Goal: Transaction & Acquisition: Purchase product/service

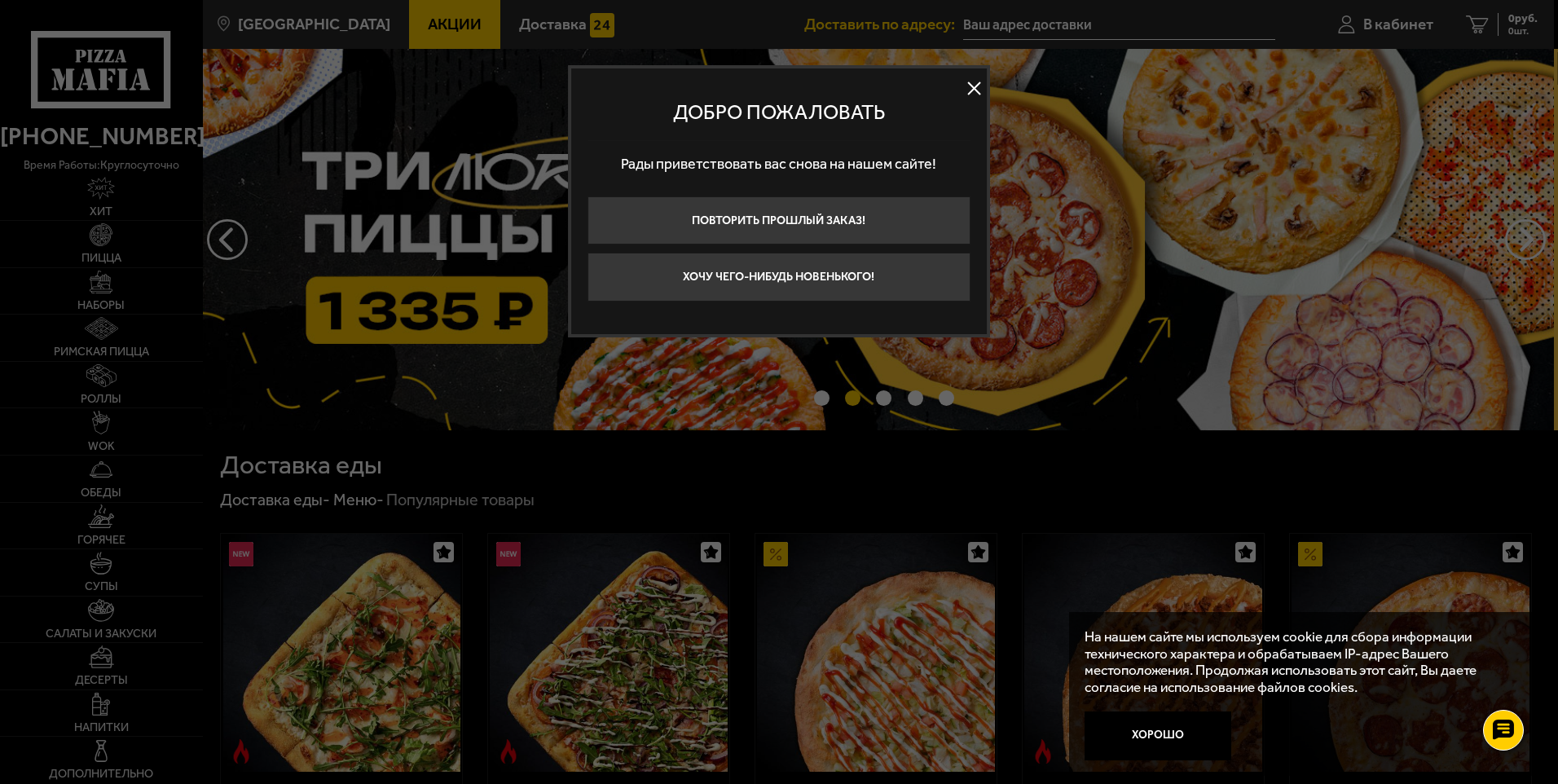
drag, startPoint x: 975, startPoint y: 90, endPoint x: 1023, endPoint y: 118, distance: 55.6
click at [975, 92] on button at bounding box center [974, 89] width 24 height 24
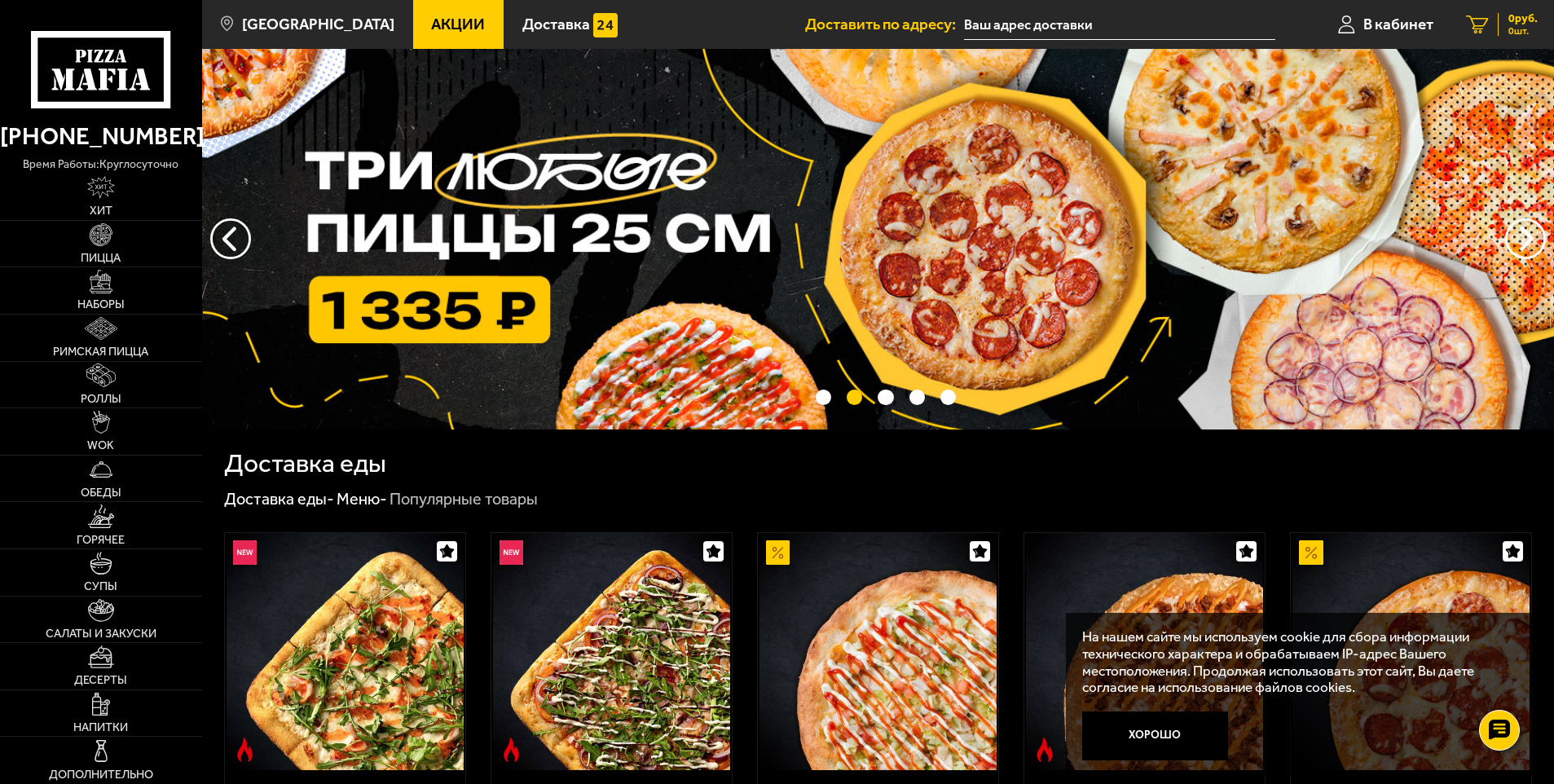
click at [1473, 26] on icon at bounding box center [1477, 25] width 22 height 19
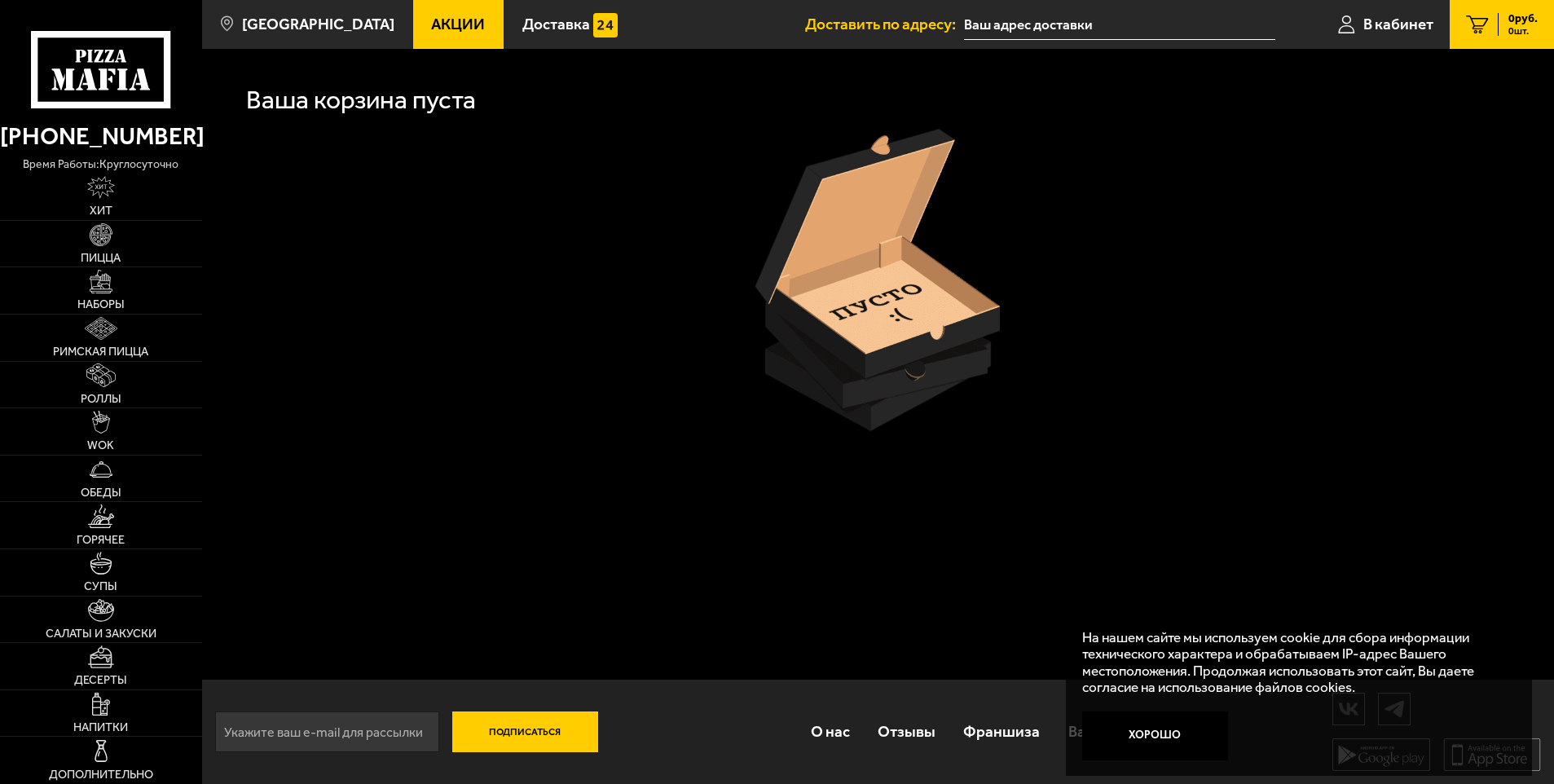
scroll to position [1, 0]
click at [102, 608] on img at bounding box center [101, 610] width 26 height 22
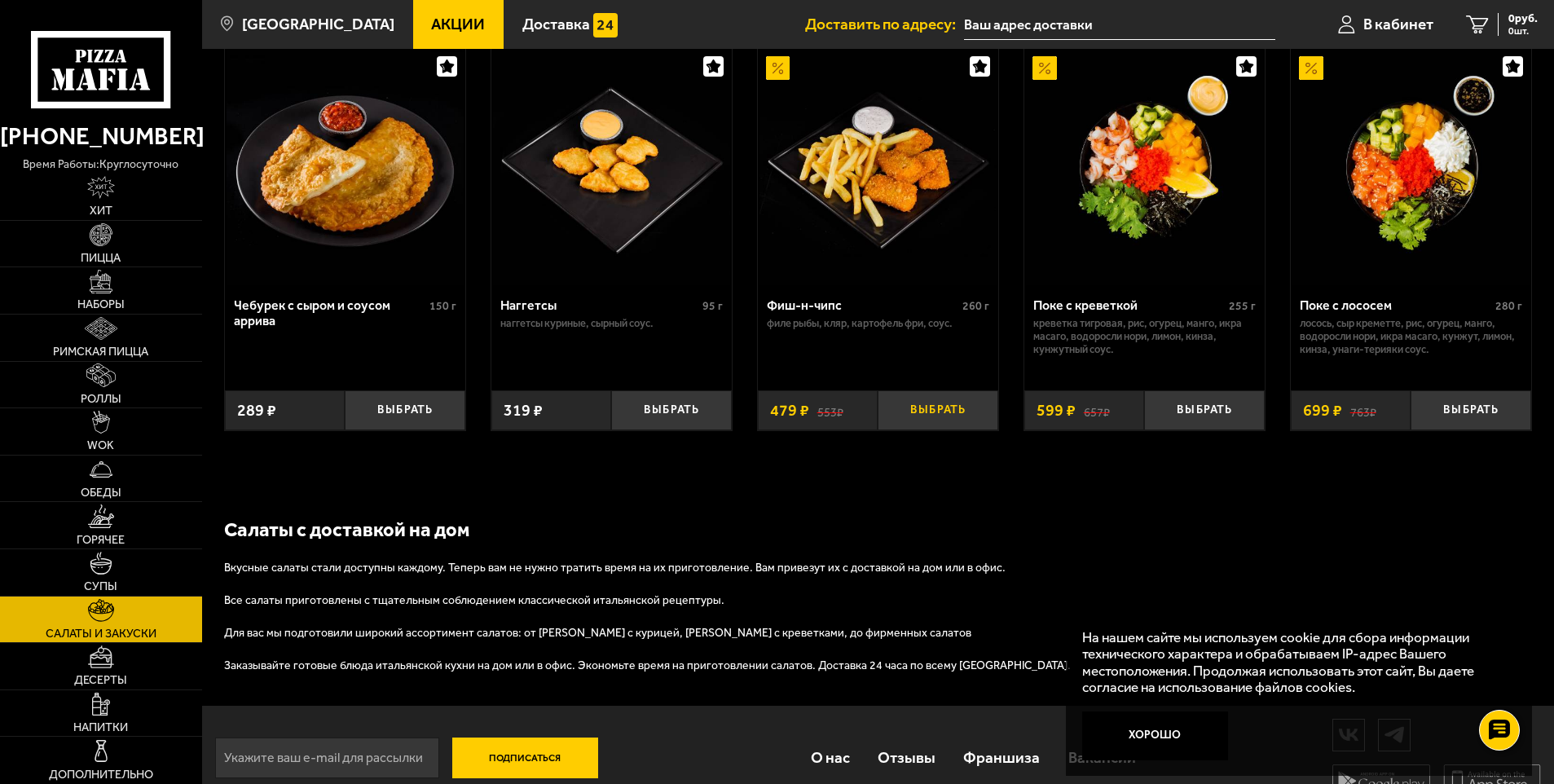
scroll to position [1041, 0]
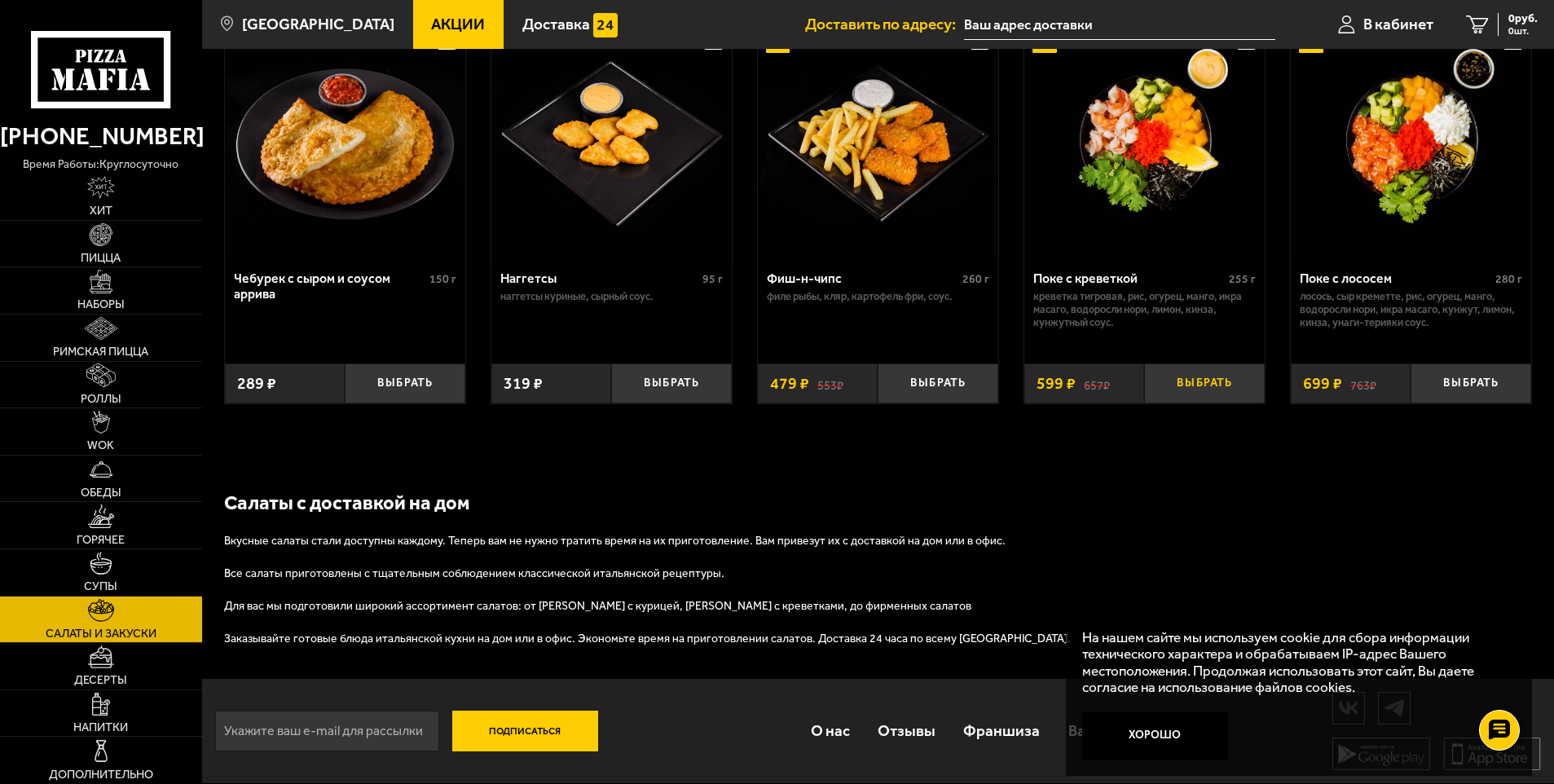
click at [1206, 387] on button "Выбрать" at bounding box center [1204, 383] width 121 height 40
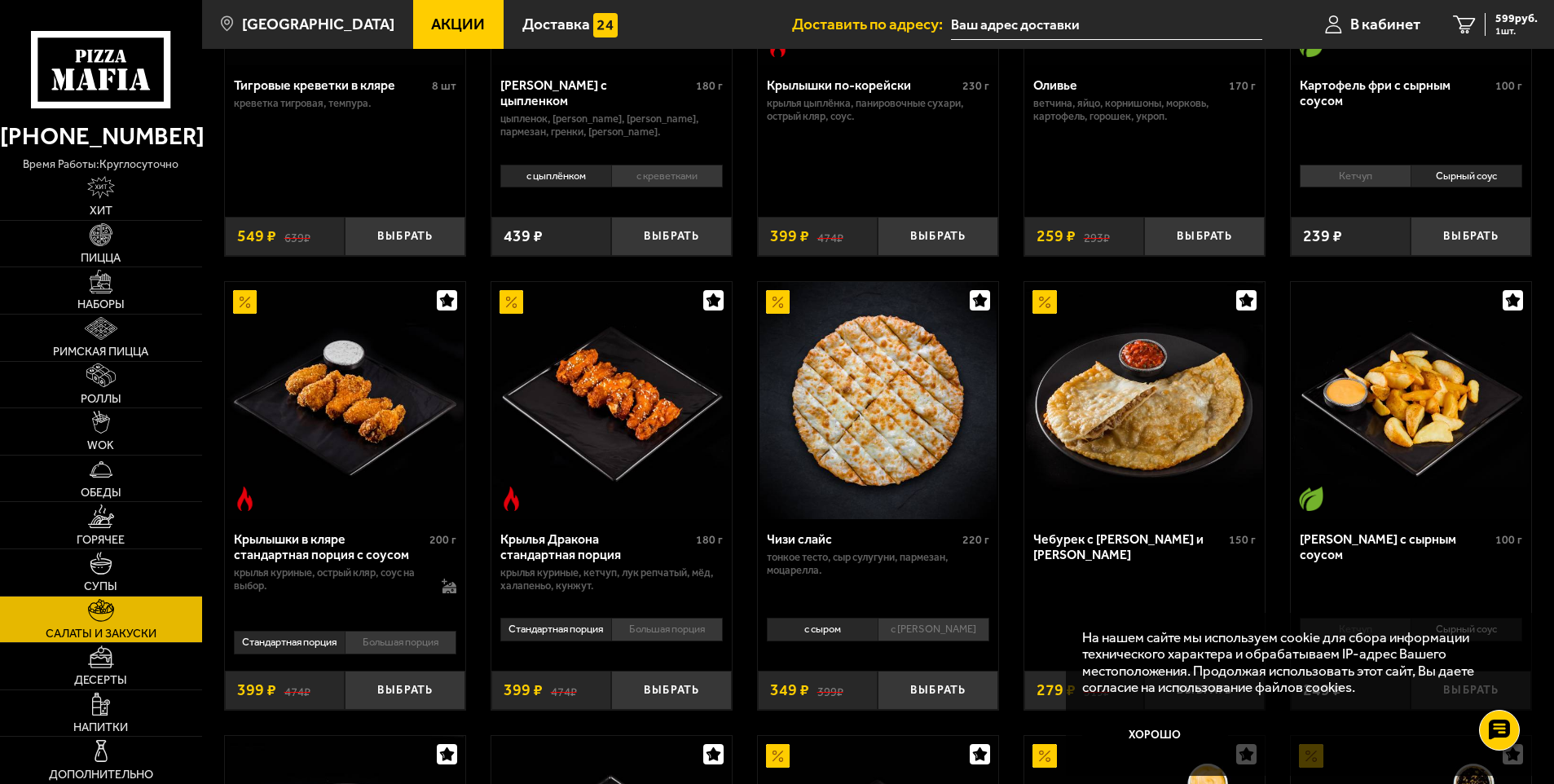
scroll to position [326, 0]
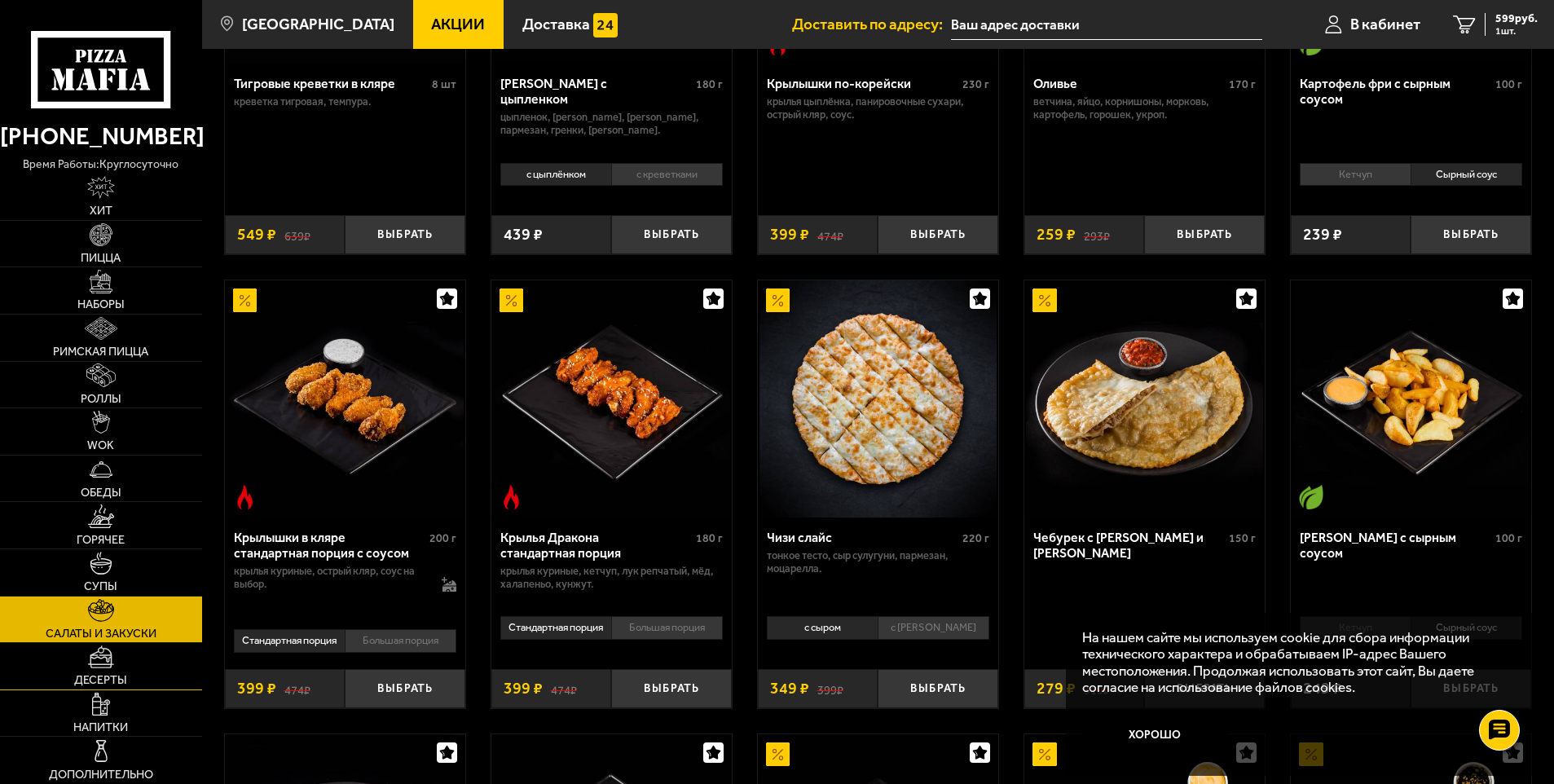
click at [110, 661] on img at bounding box center [101, 657] width 26 height 22
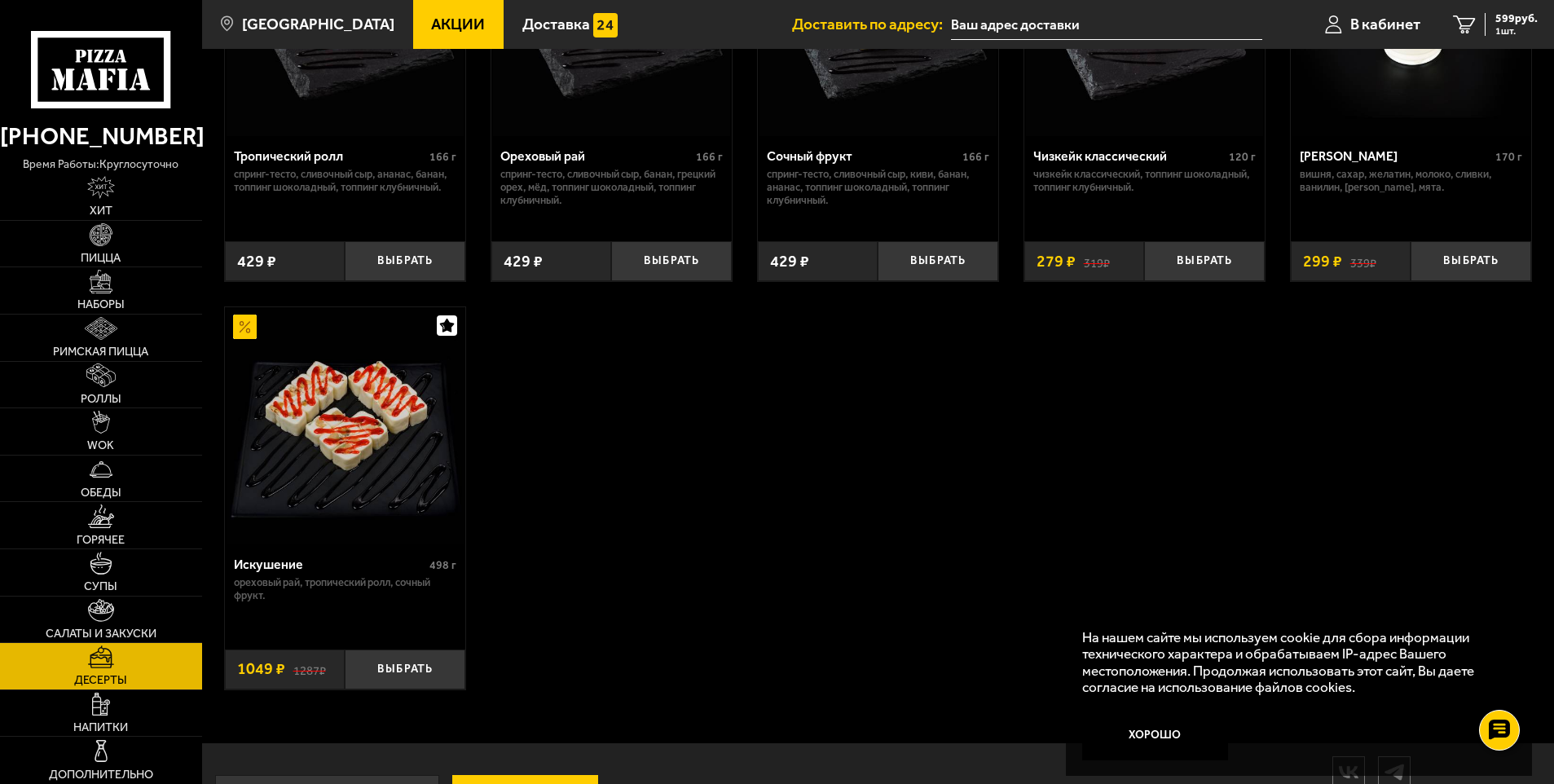
scroll to position [729, 0]
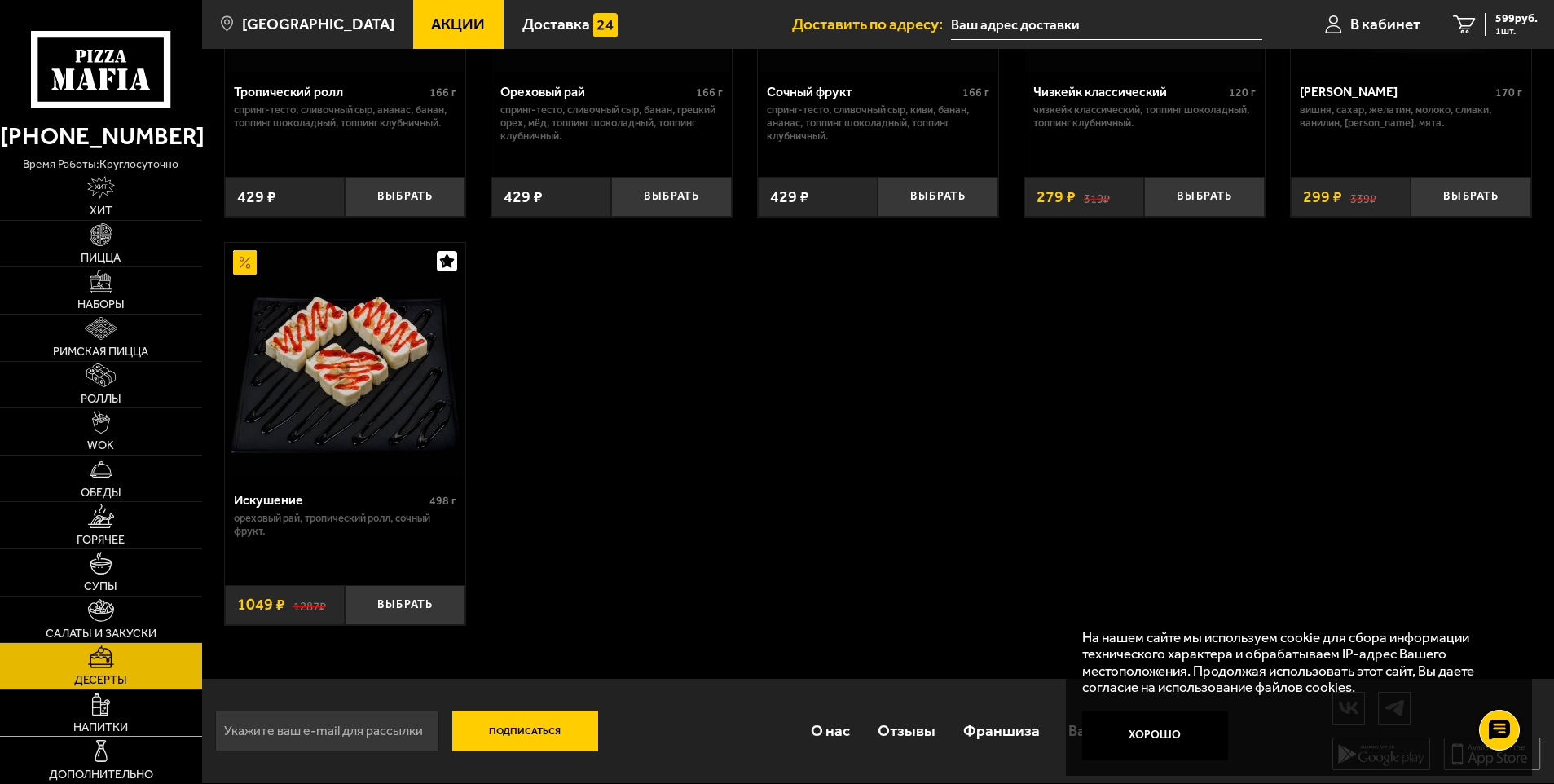
click at [98, 721] on span "Напитки" at bounding box center [100, 727] width 54 height 11
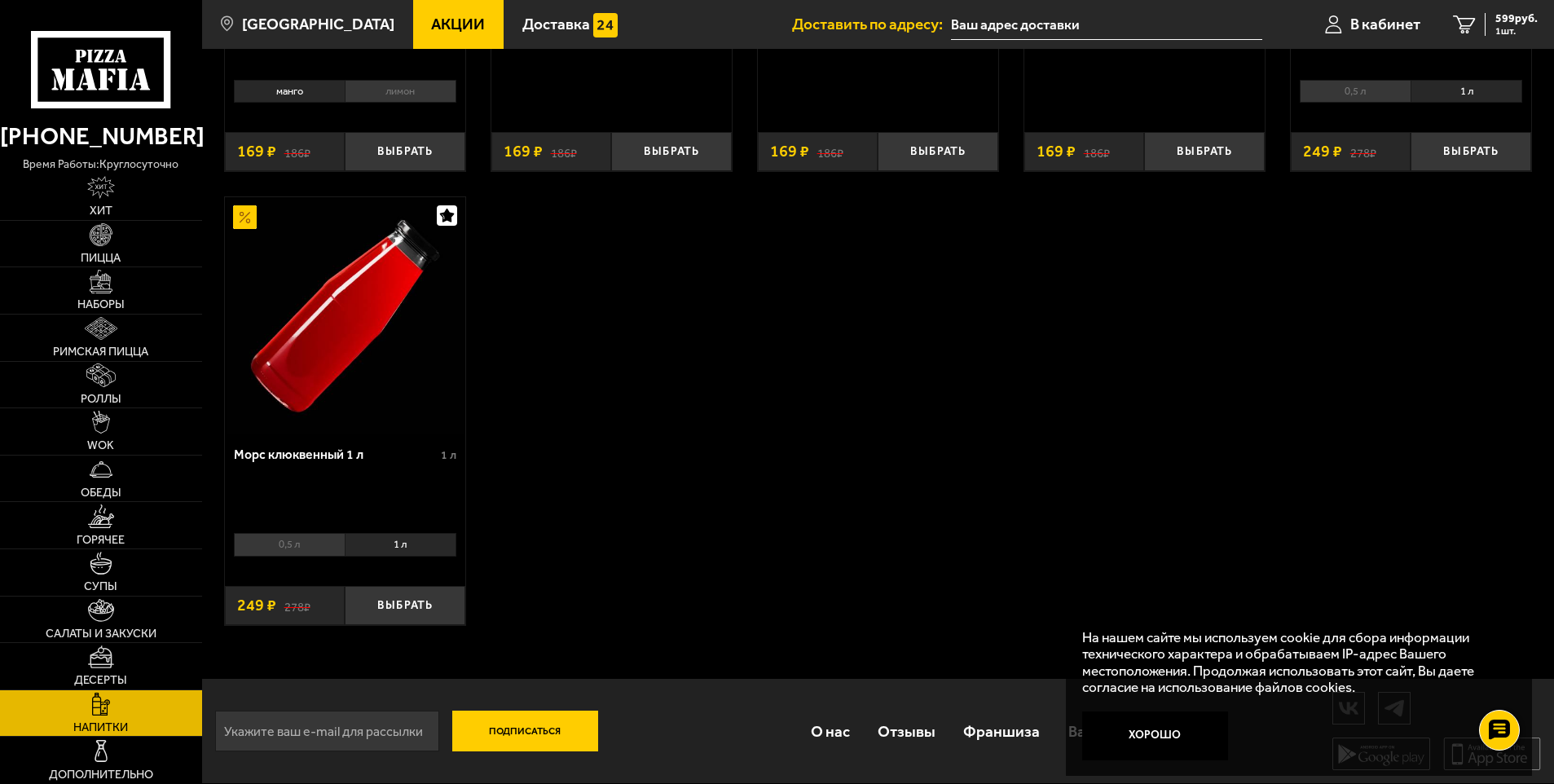
scroll to position [412, 0]
click at [94, 762] on link "Дополнительно" at bounding box center [101, 760] width 202 height 47
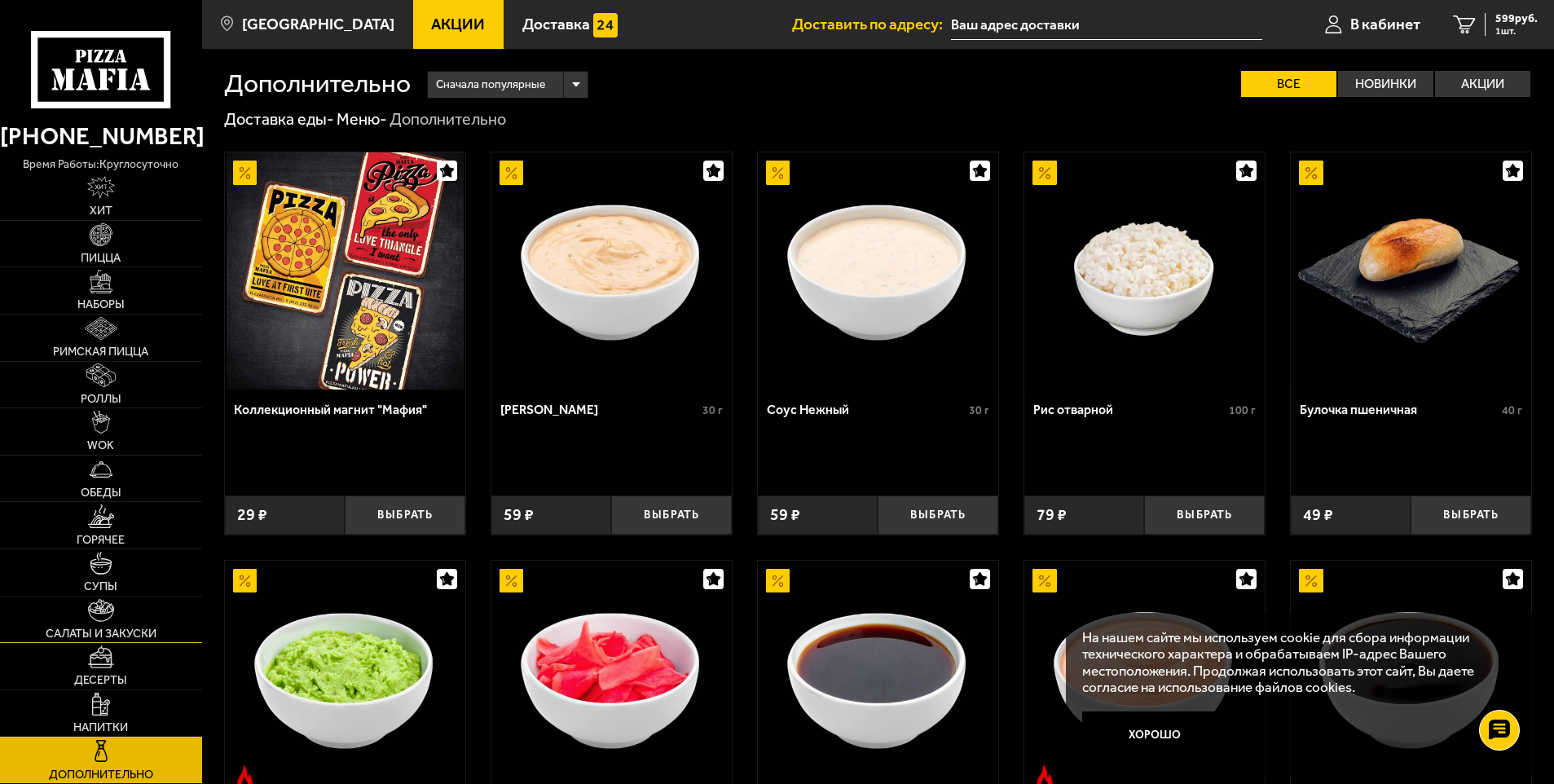
click at [104, 616] on img at bounding box center [101, 610] width 26 height 22
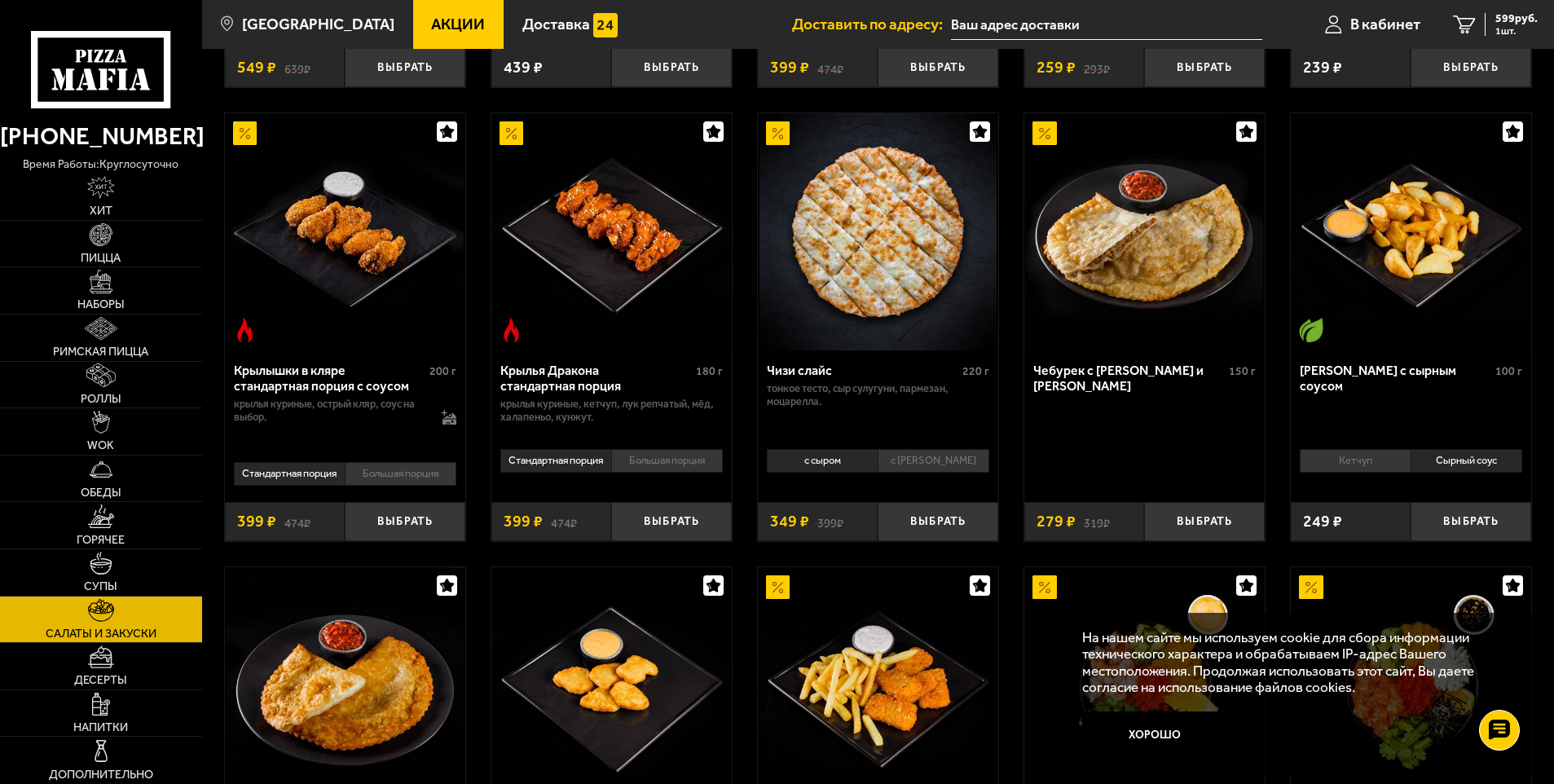
scroll to position [488, 0]
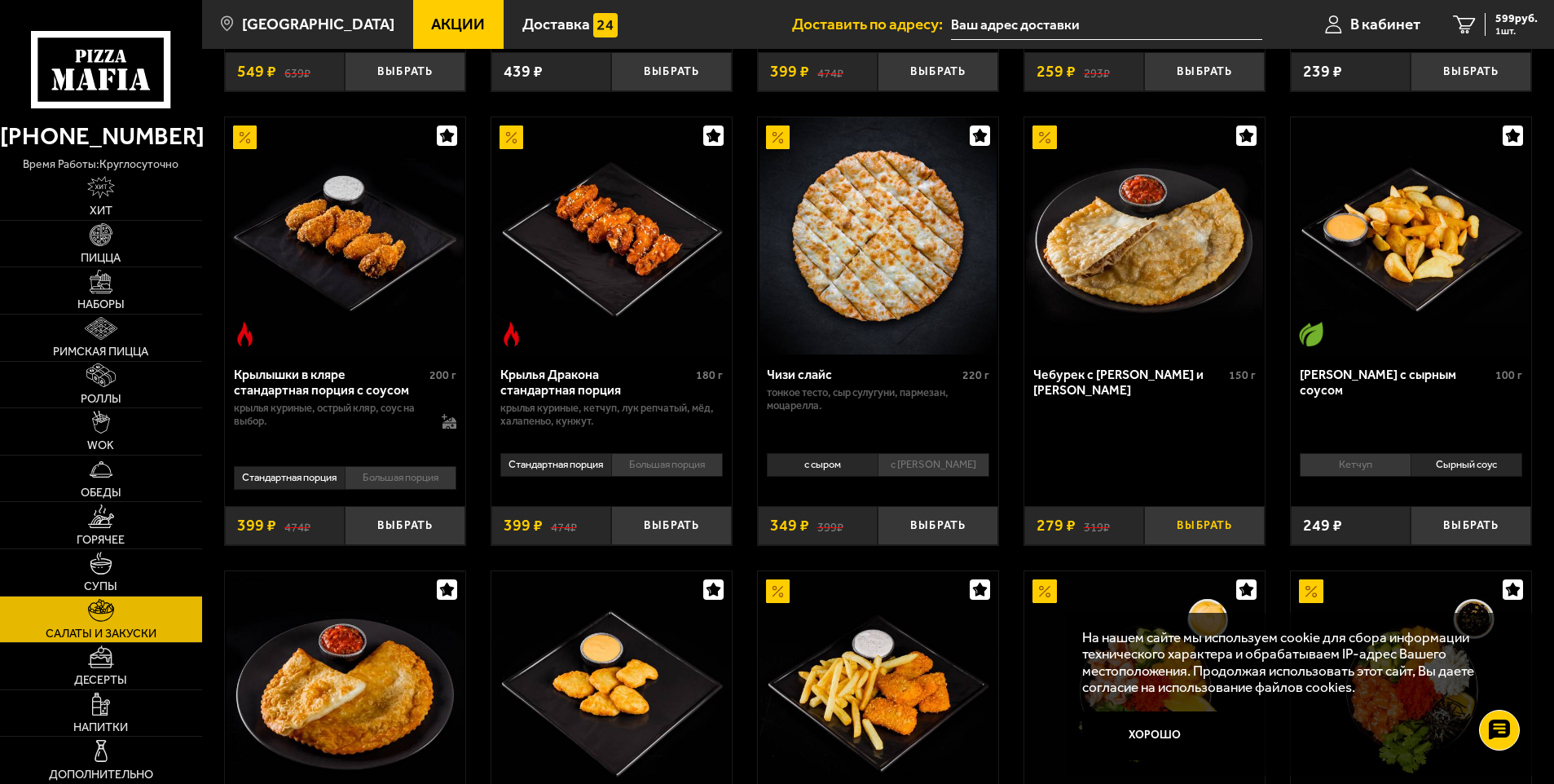
click at [1207, 521] on button "Выбрать" at bounding box center [1204, 526] width 121 height 40
click at [1508, 22] on span "878 руб." at bounding box center [1517, 19] width 42 height 11
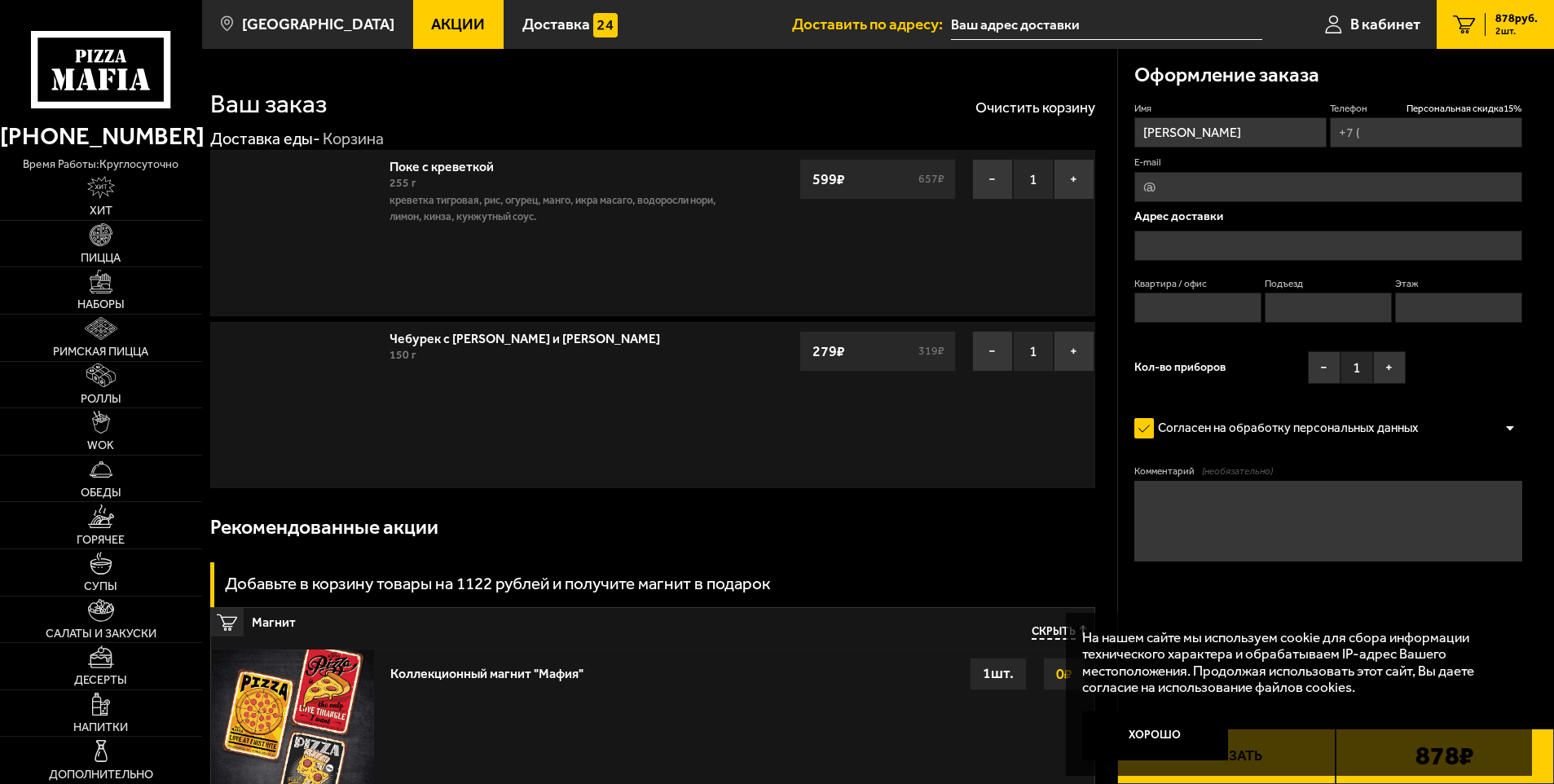
type input "+7 (911) 028-21-12"
type input "[STREET_ADDRESS]"
type input "1"
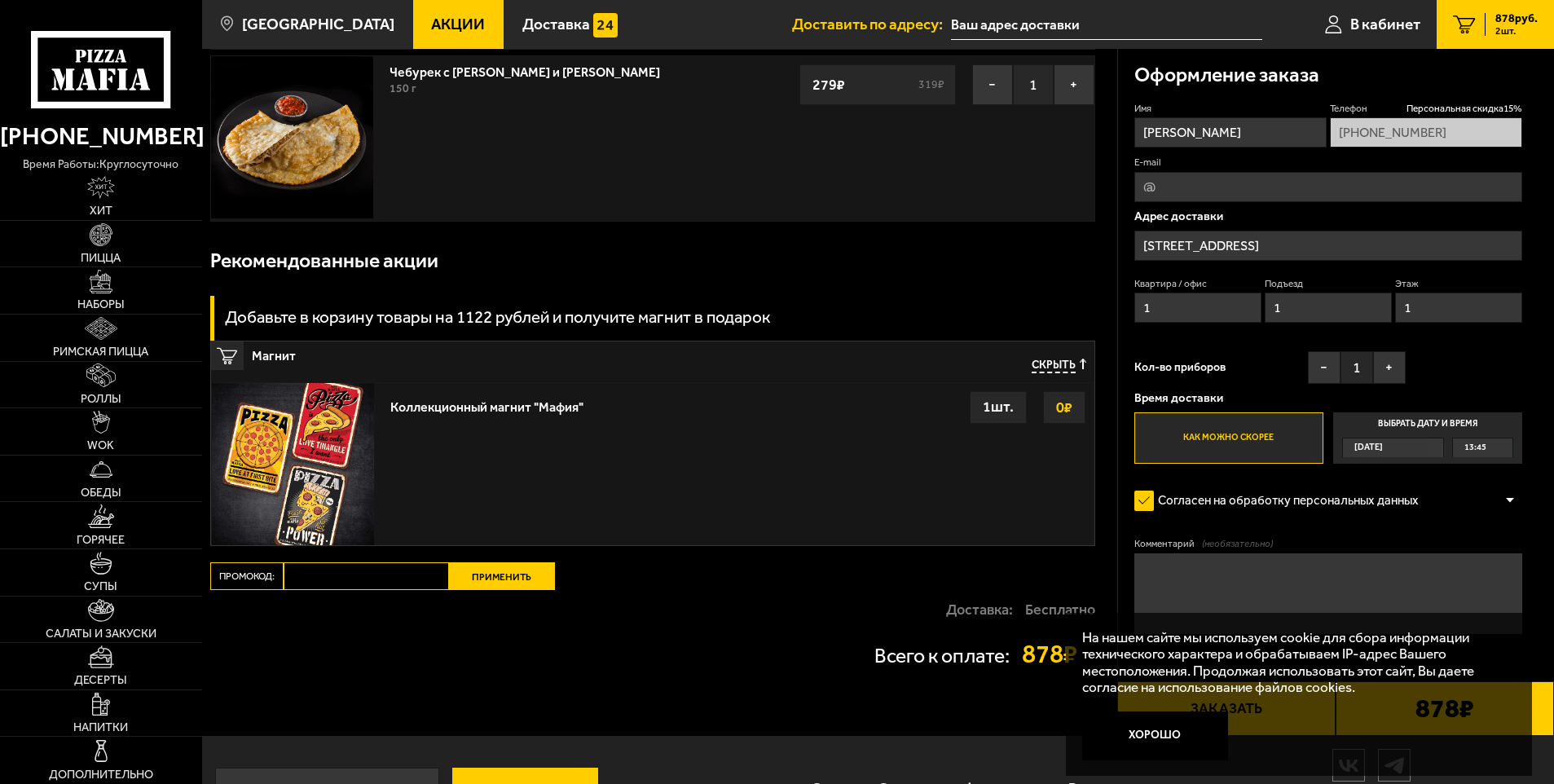
scroll to position [163, 0]
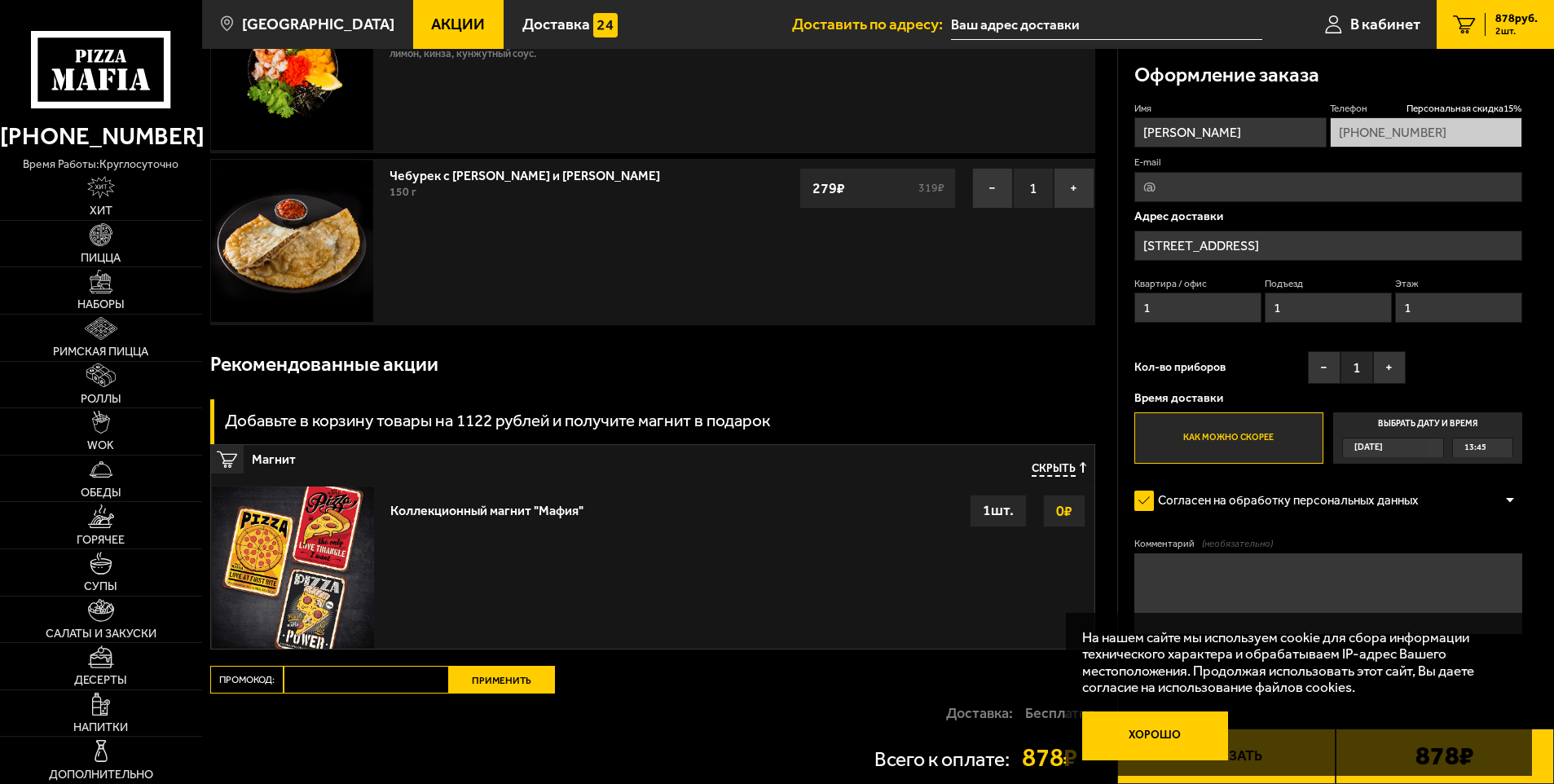
click at [1178, 743] on button "Хорошо" at bounding box center [1155, 735] width 146 height 49
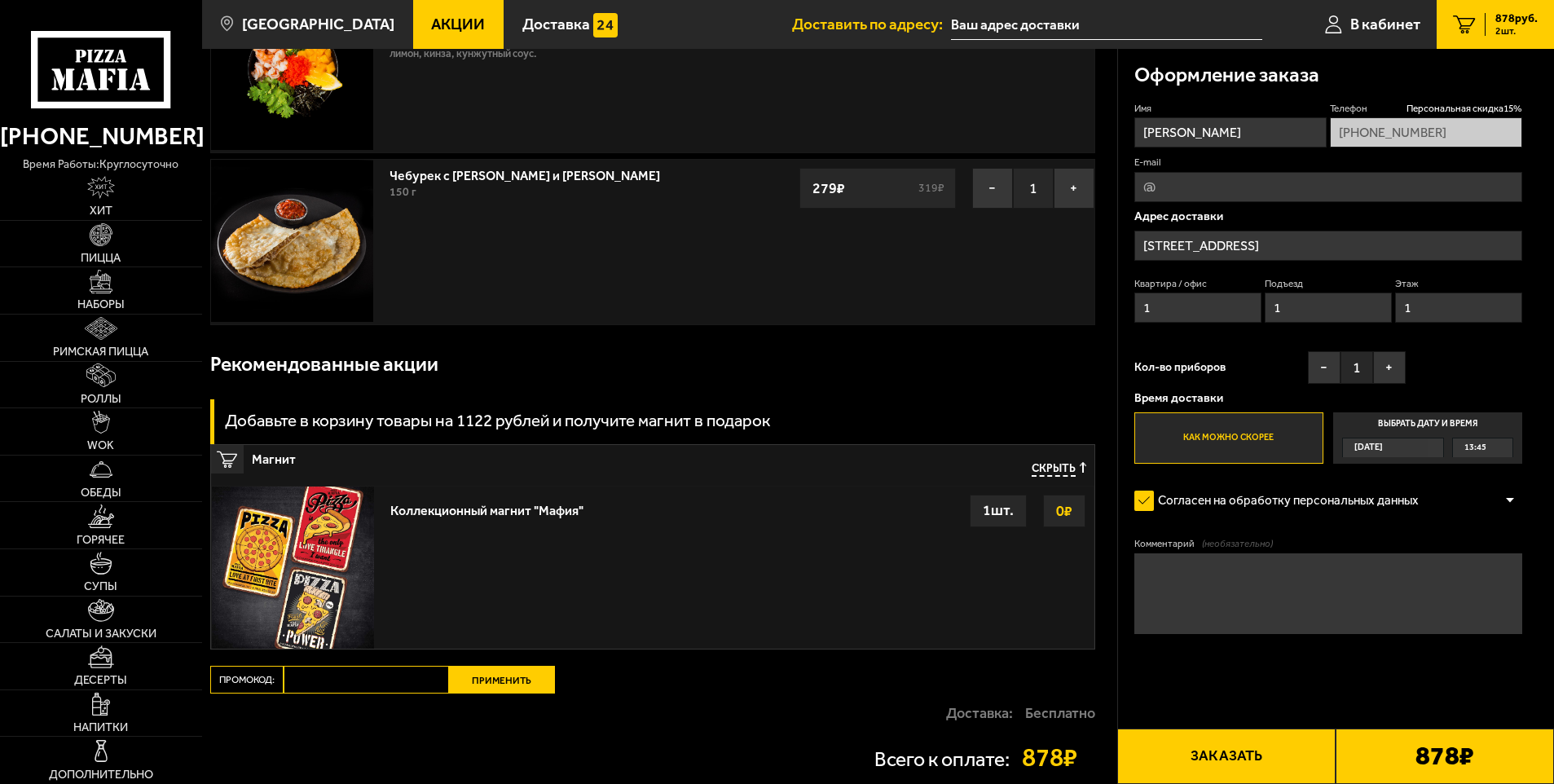
click at [1490, 447] on div "13:45" at bounding box center [1483, 447] width 60 height 19
click at [0, 0] on input "Выбрать дату и время Сегодня 13:45" at bounding box center [0, 0] width 0 height 0
click at [1383, 451] on span "Сегодня" at bounding box center [1369, 447] width 28 height 19
click at [0, 0] on input "Выбрать дату и время Сегодня 13:45" at bounding box center [0, 0] width 0 height 0
click at [1505, 450] on div "13:45" at bounding box center [1483, 447] width 60 height 19
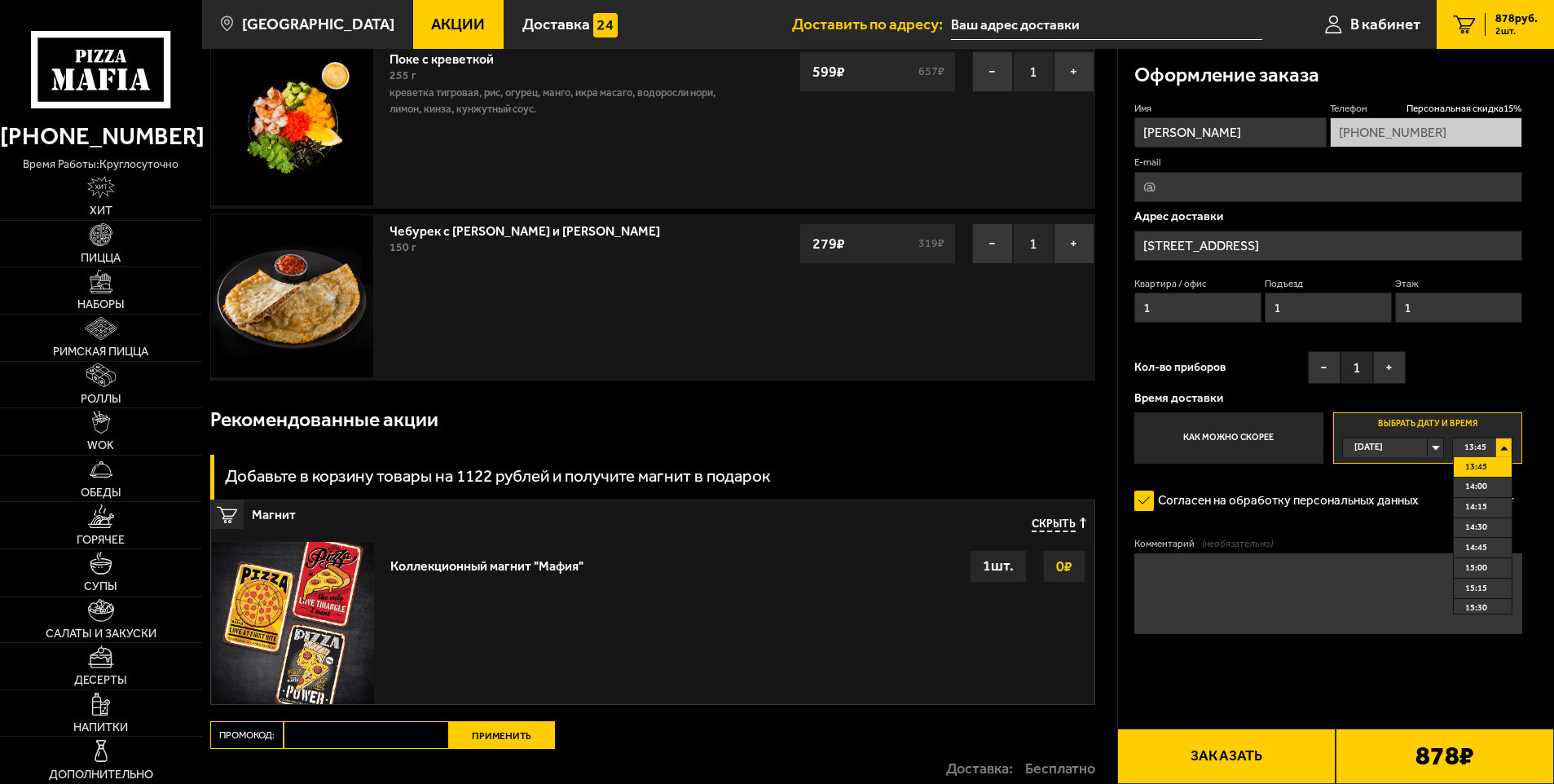
scroll to position [81, 0]
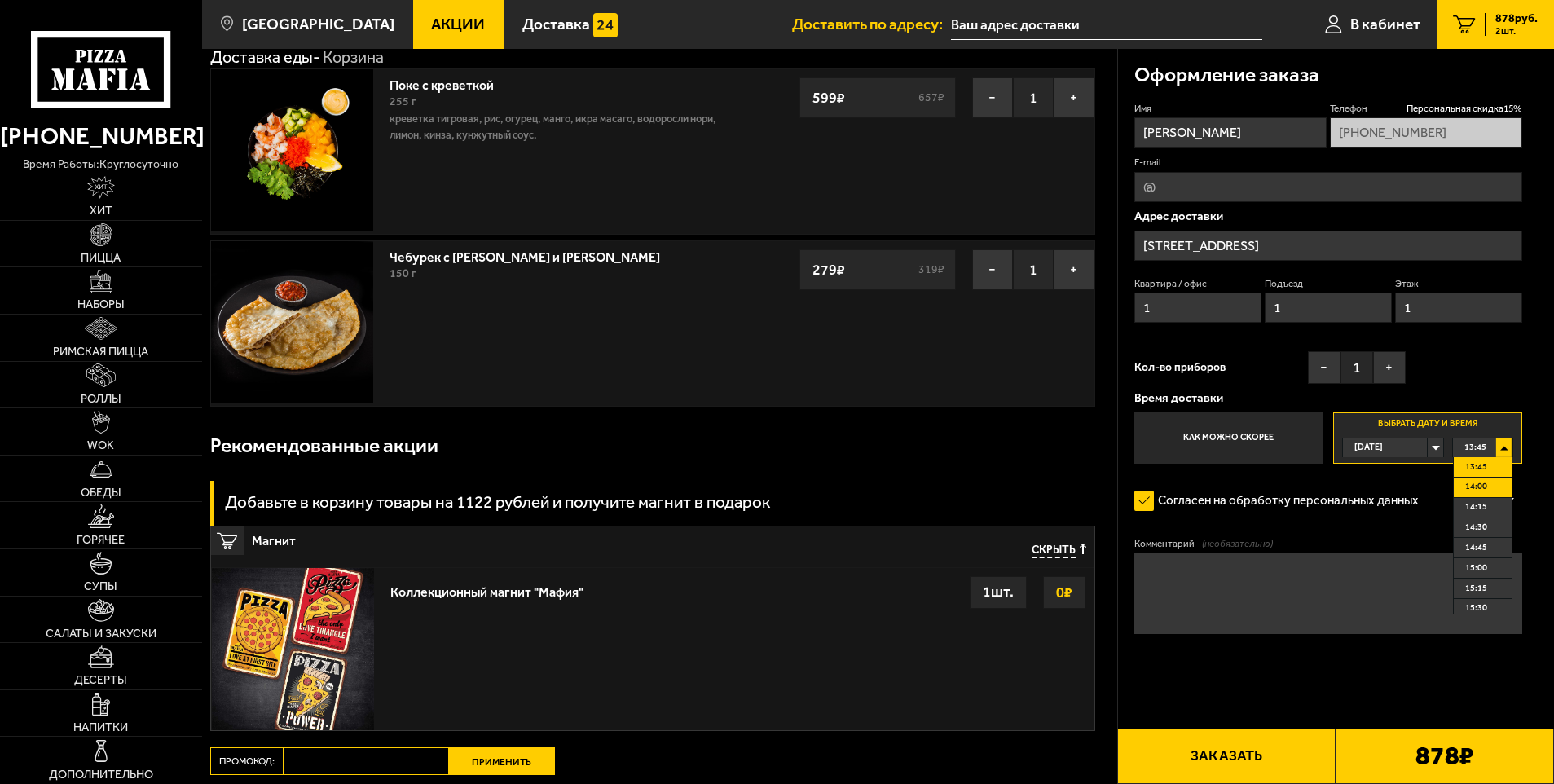
click at [1475, 486] on span "14:00" at bounding box center [1476, 486] width 22 height 19
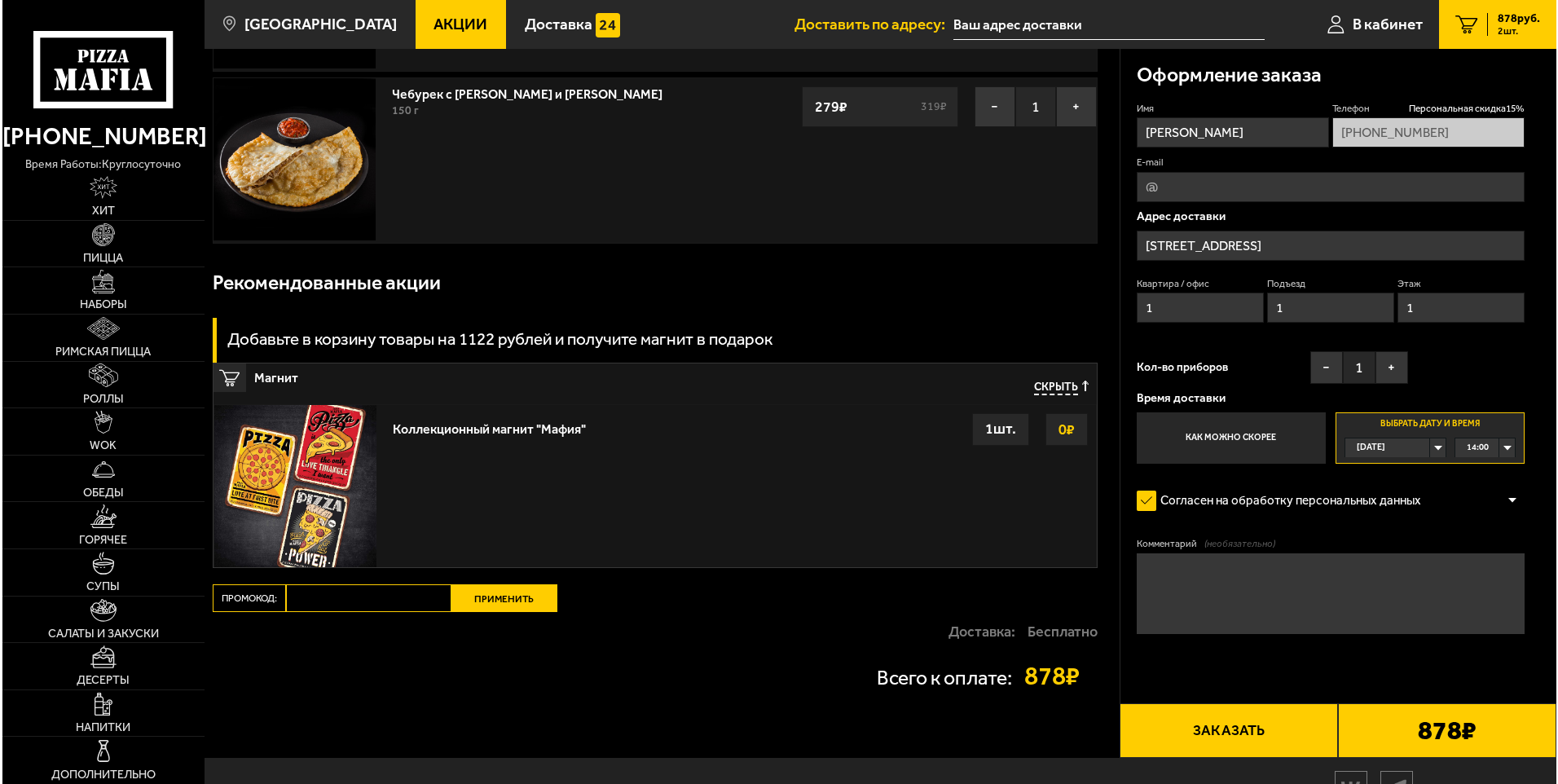
scroll to position [326, 0]
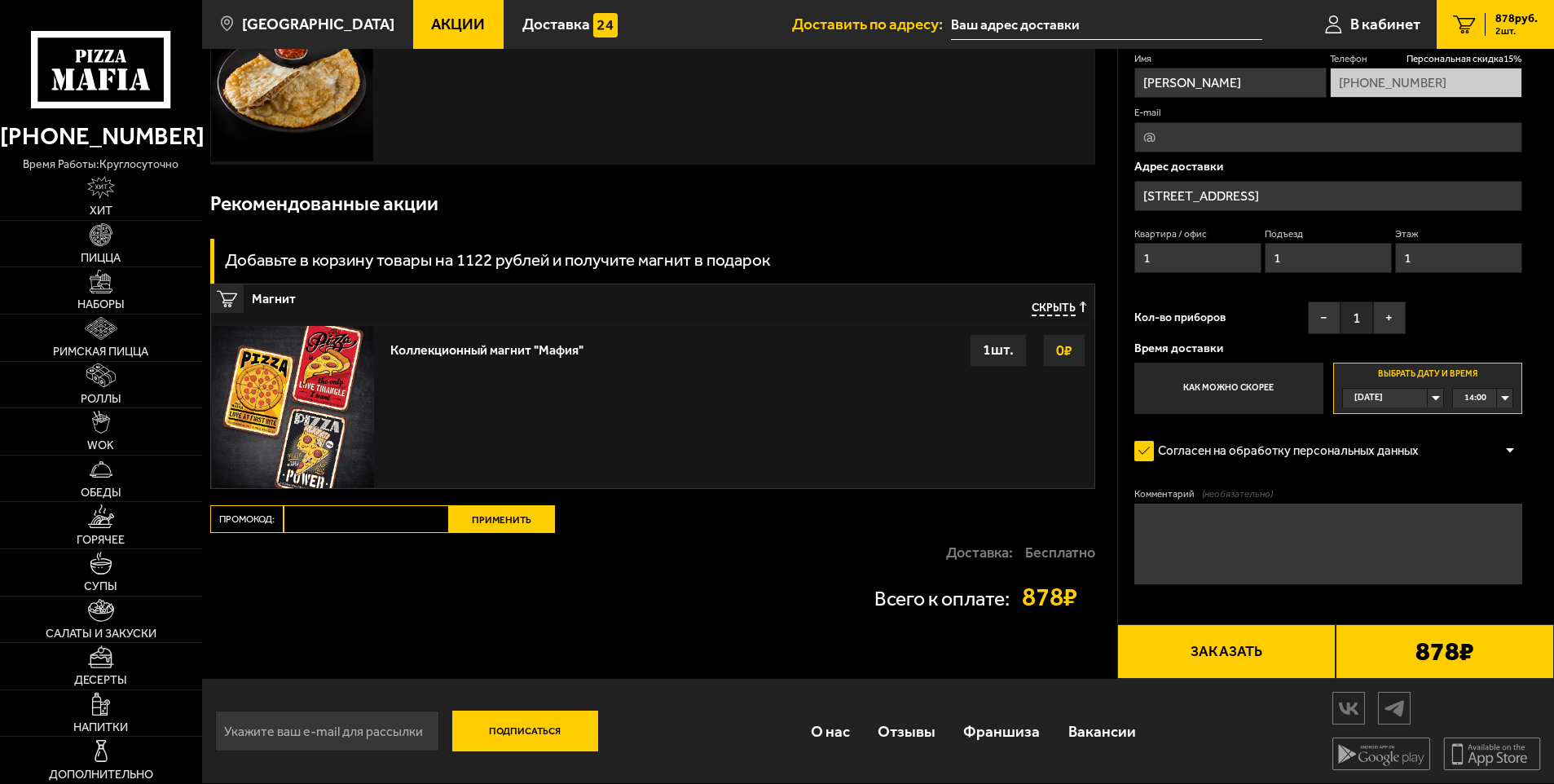
click at [1251, 647] on button "Заказать" at bounding box center [1226, 651] width 218 height 55
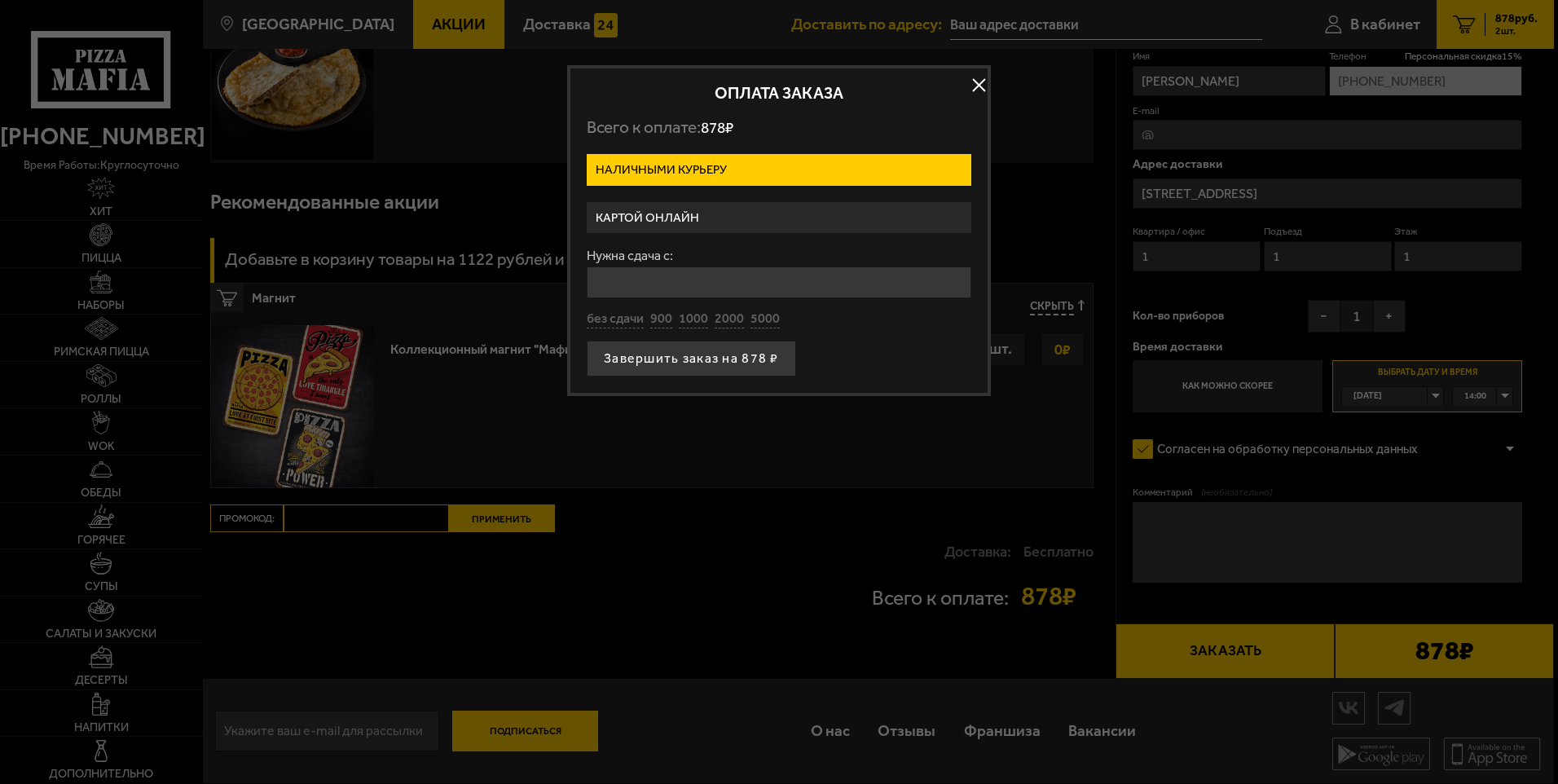
click at [708, 225] on label "Картой онлайн" at bounding box center [779, 218] width 385 height 32
click at [0, 0] on input "Картой онлайн" at bounding box center [0, 0] width 0 height 0
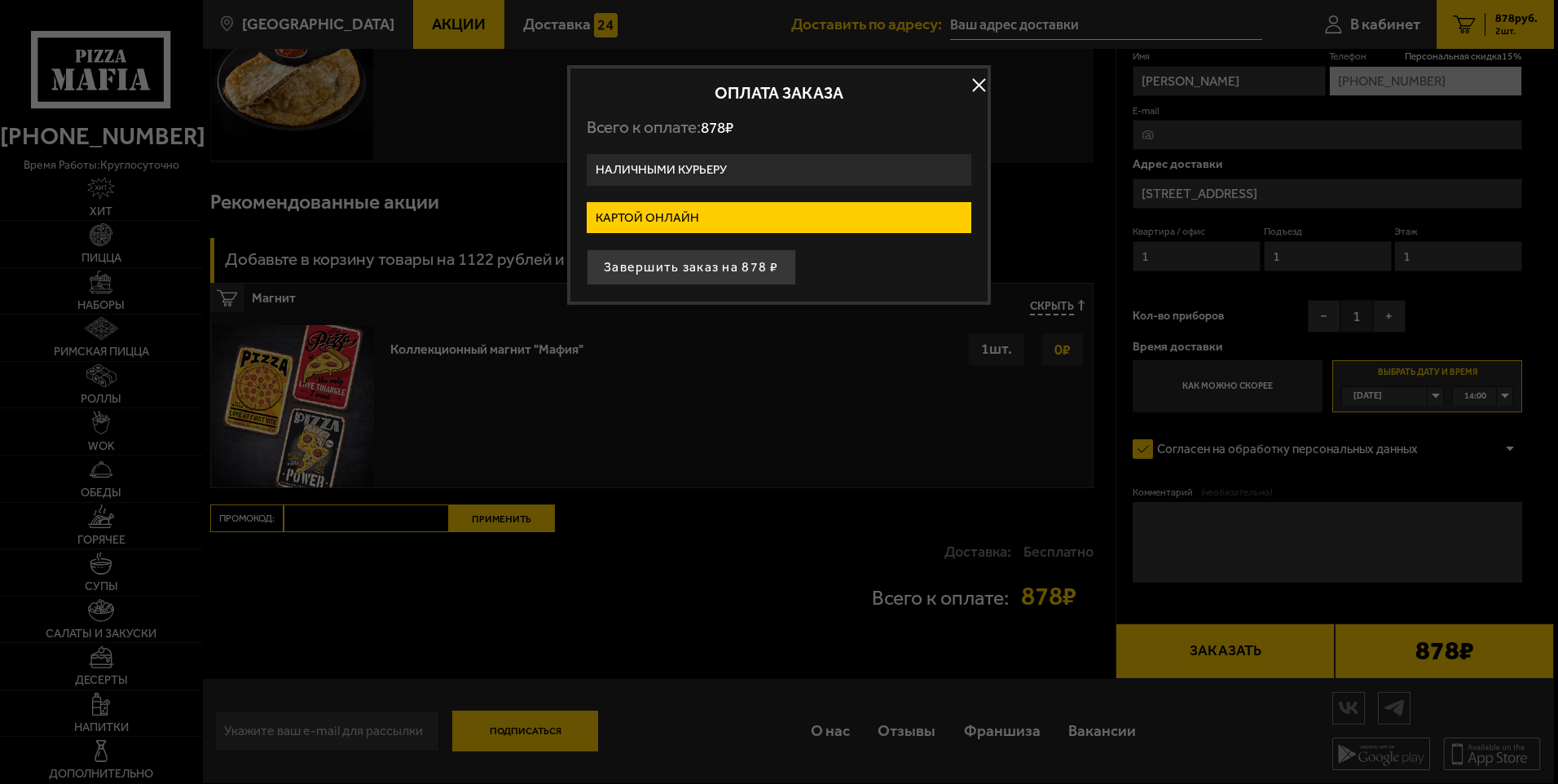
click at [739, 167] on label "Наличными курьеру" at bounding box center [779, 170] width 385 height 32
click at [0, 0] on input "Наличными курьеру" at bounding box center [0, 0] width 0 height 0
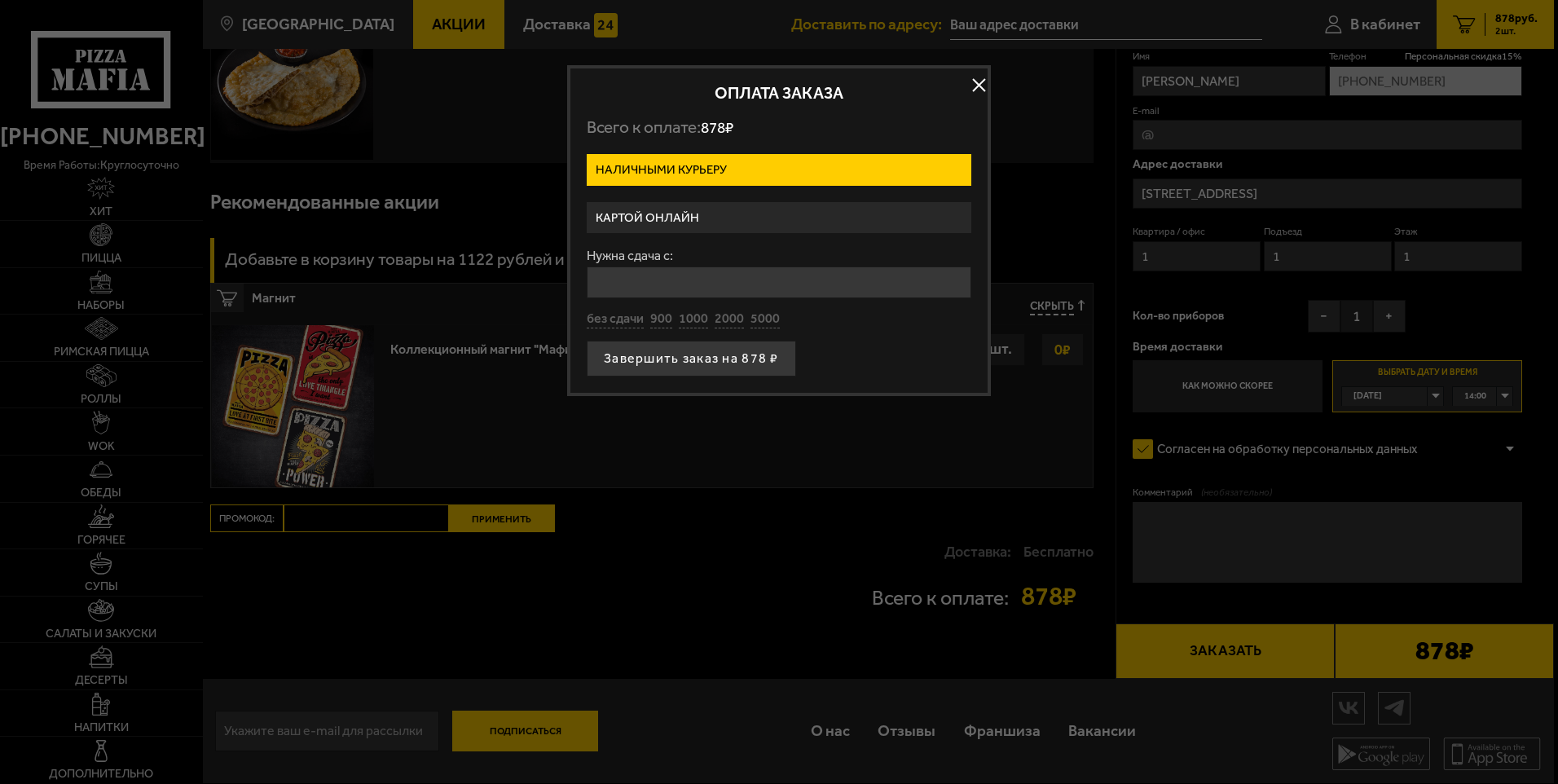
click at [652, 222] on label "Картой онлайн" at bounding box center [779, 218] width 385 height 32
click at [0, 0] on input "Картой онлайн" at bounding box center [0, 0] width 0 height 0
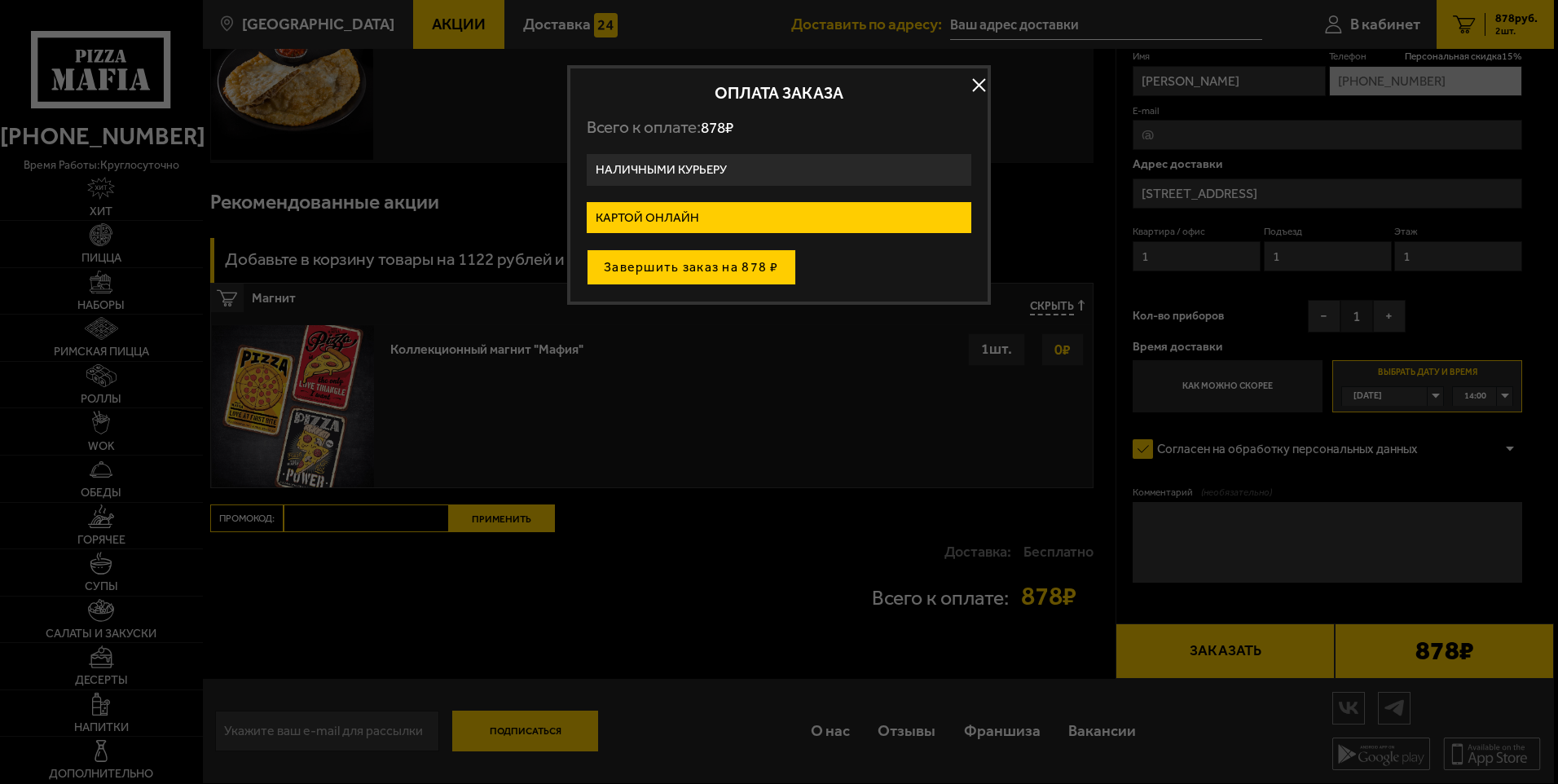
click at [677, 270] on button "Завершить заказ на 878 ₽" at bounding box center [692, 267] width 210 height 36
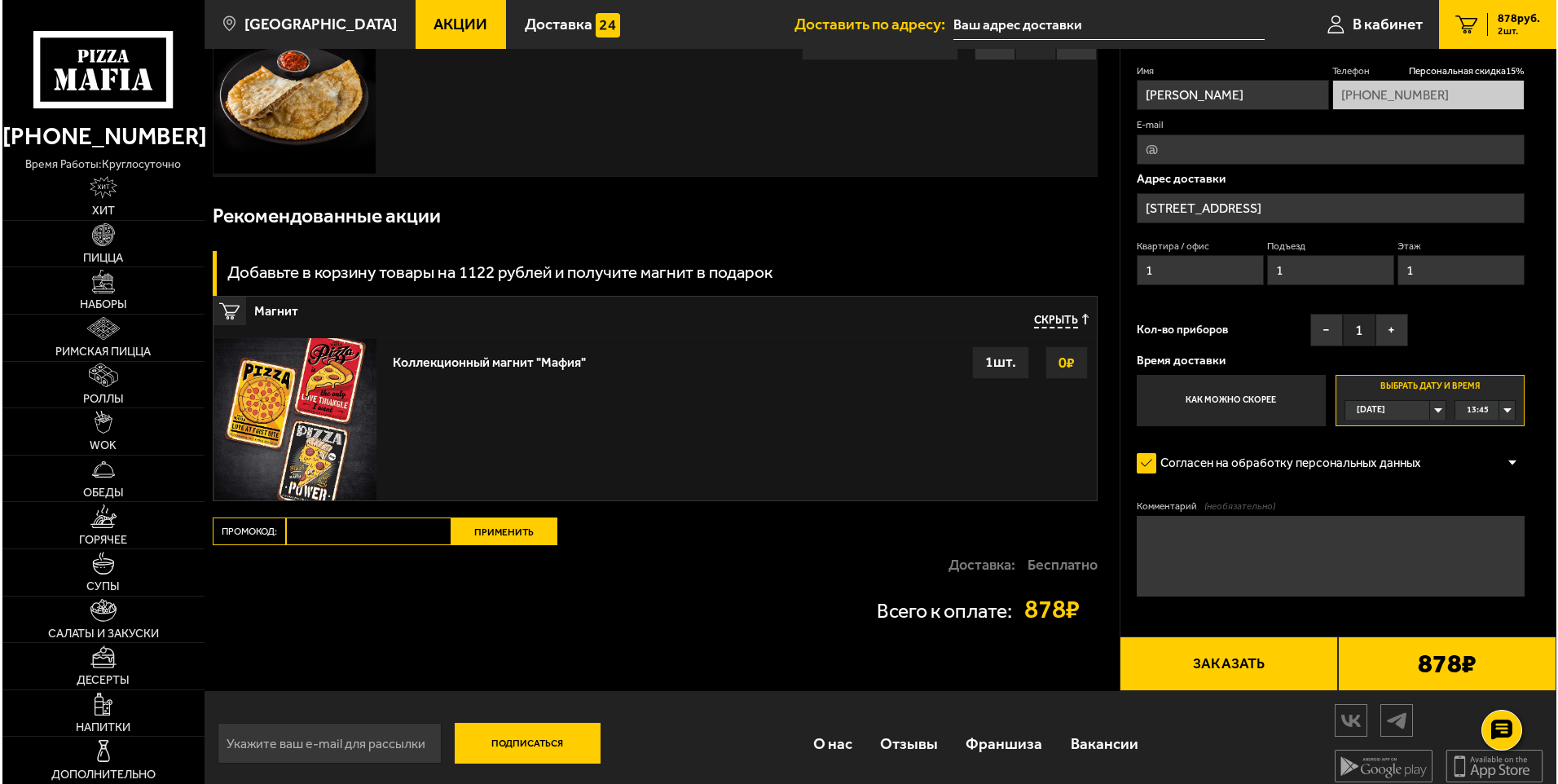
scroll to position [326, 0]
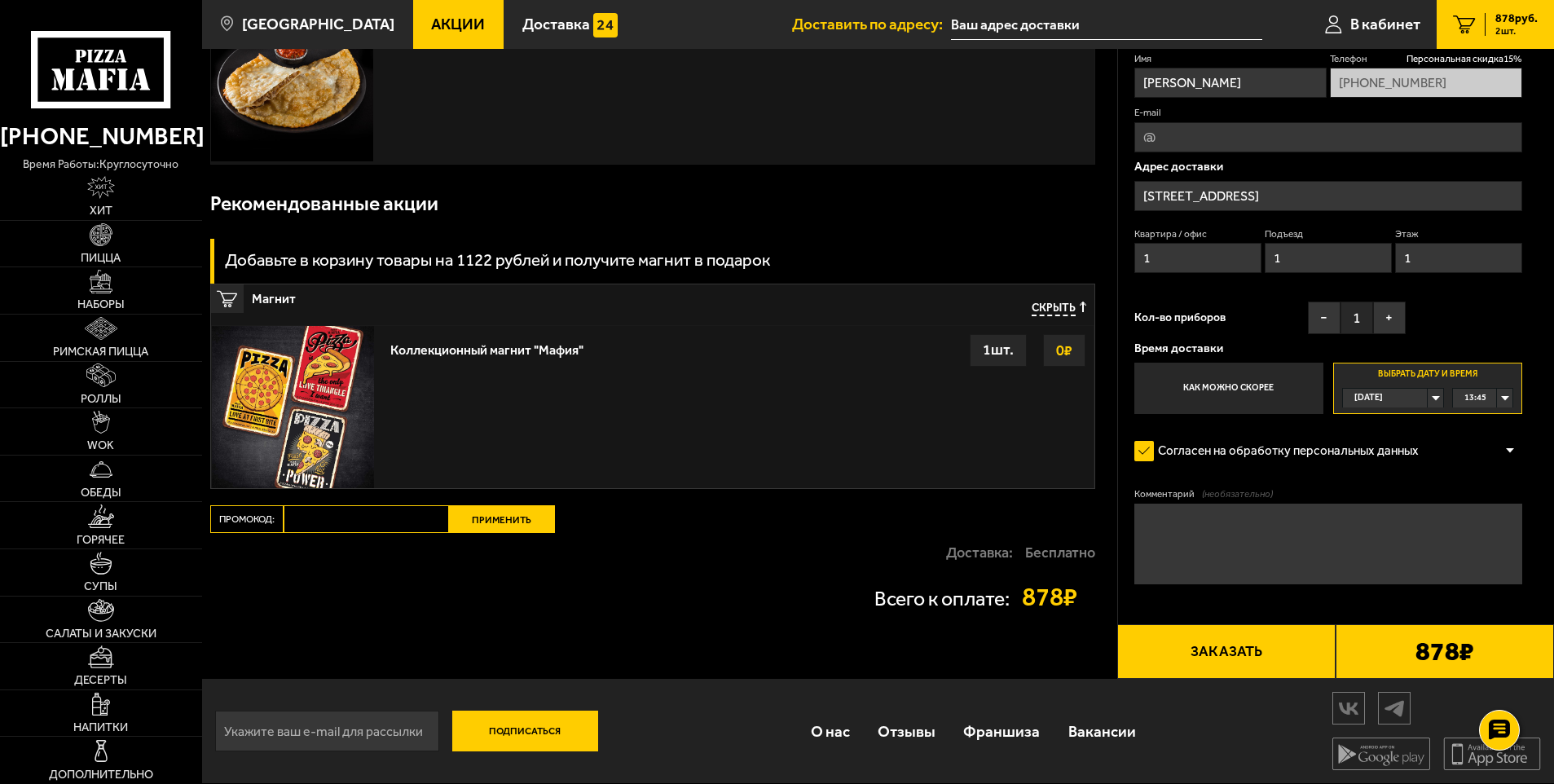
click at [1250, 652] on button "Заказать" at bounding box center [1226, 651] width 218 height 55
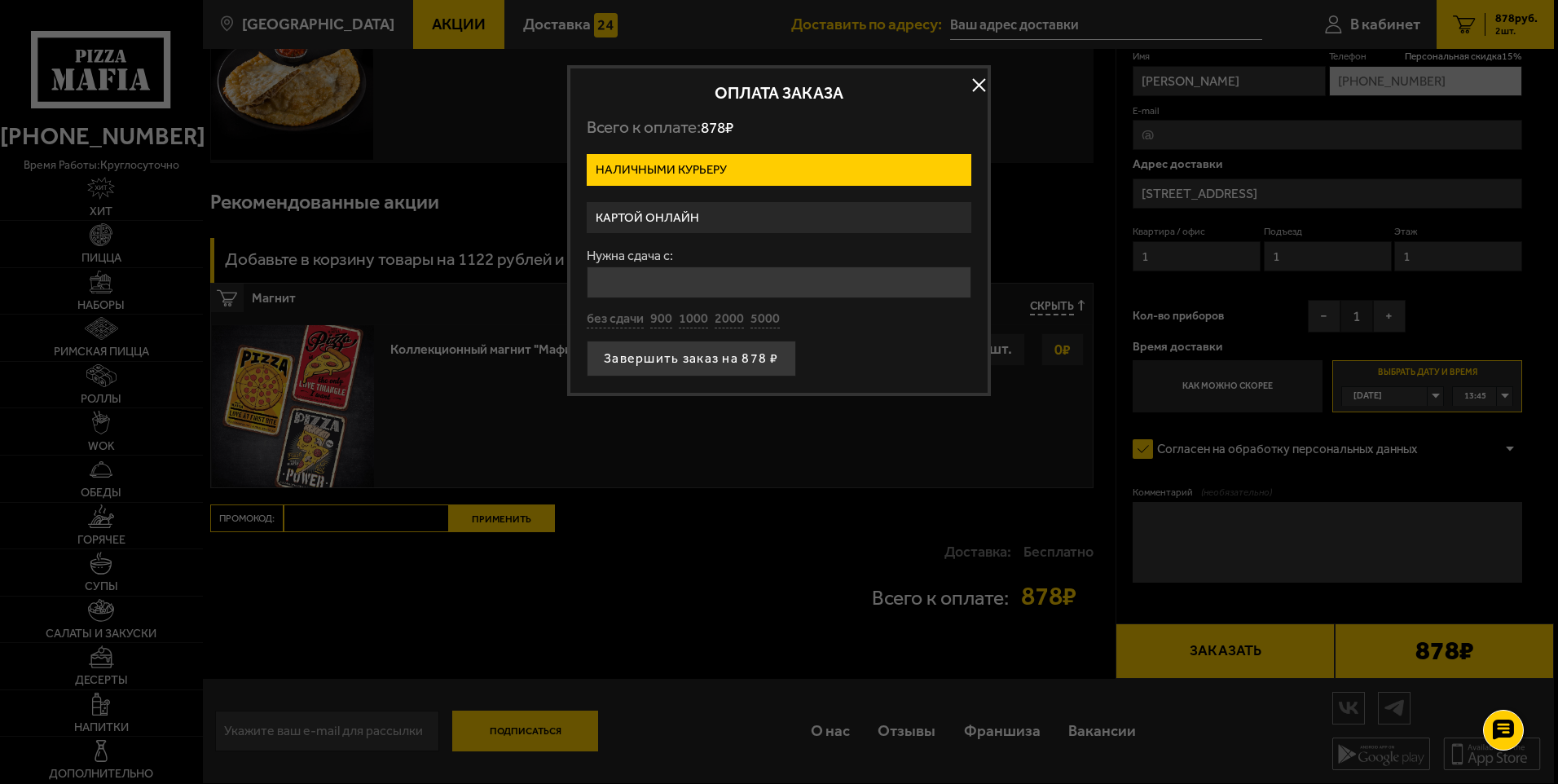
click at [639, 219] on label "Картой онлайн" at bounding box center [779, 218] width 385 height 32
click at [0, 0] on input "Картой онлайн" at bounding box center [0, 0] width 0 height 0
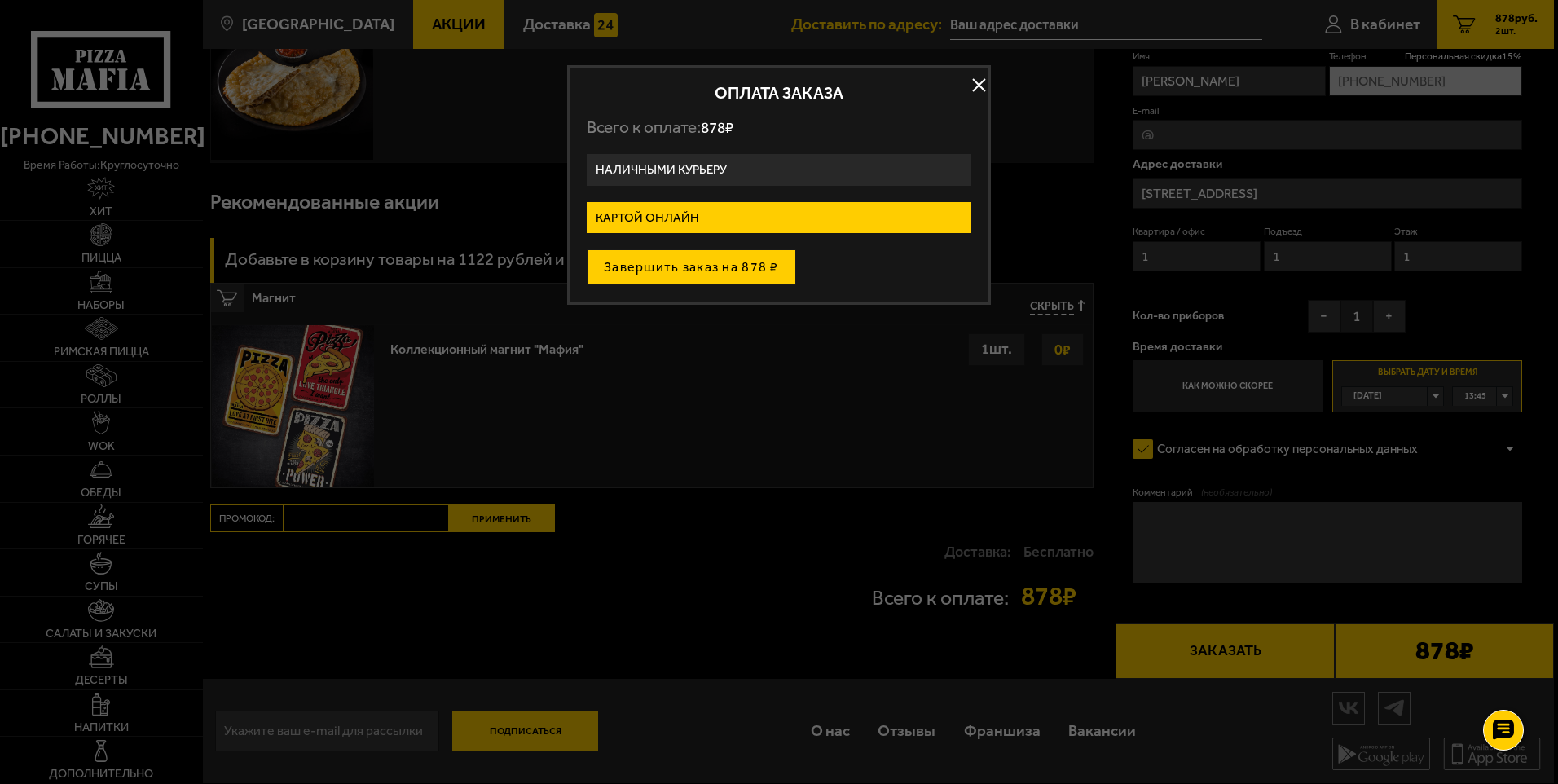
click at [752, 268] on button "Завершить заказ на 878 ₽" at bounding box center [692, 267] width 210 height 36
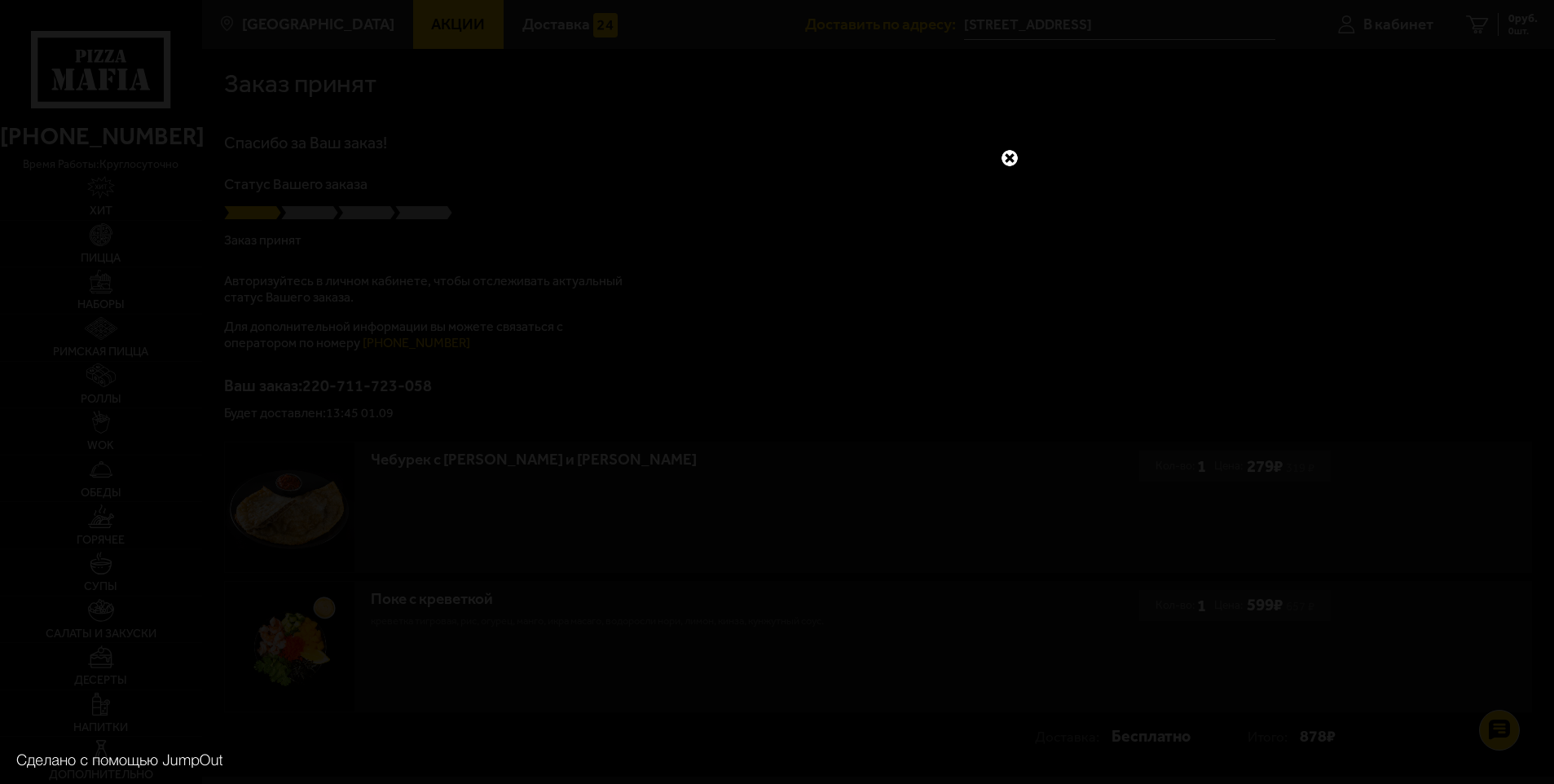
click at [1004, 160] on link at bounding box center [1009, 158] width 22 height 22
